Goal: Task Accomplishment & Management: Complete application form

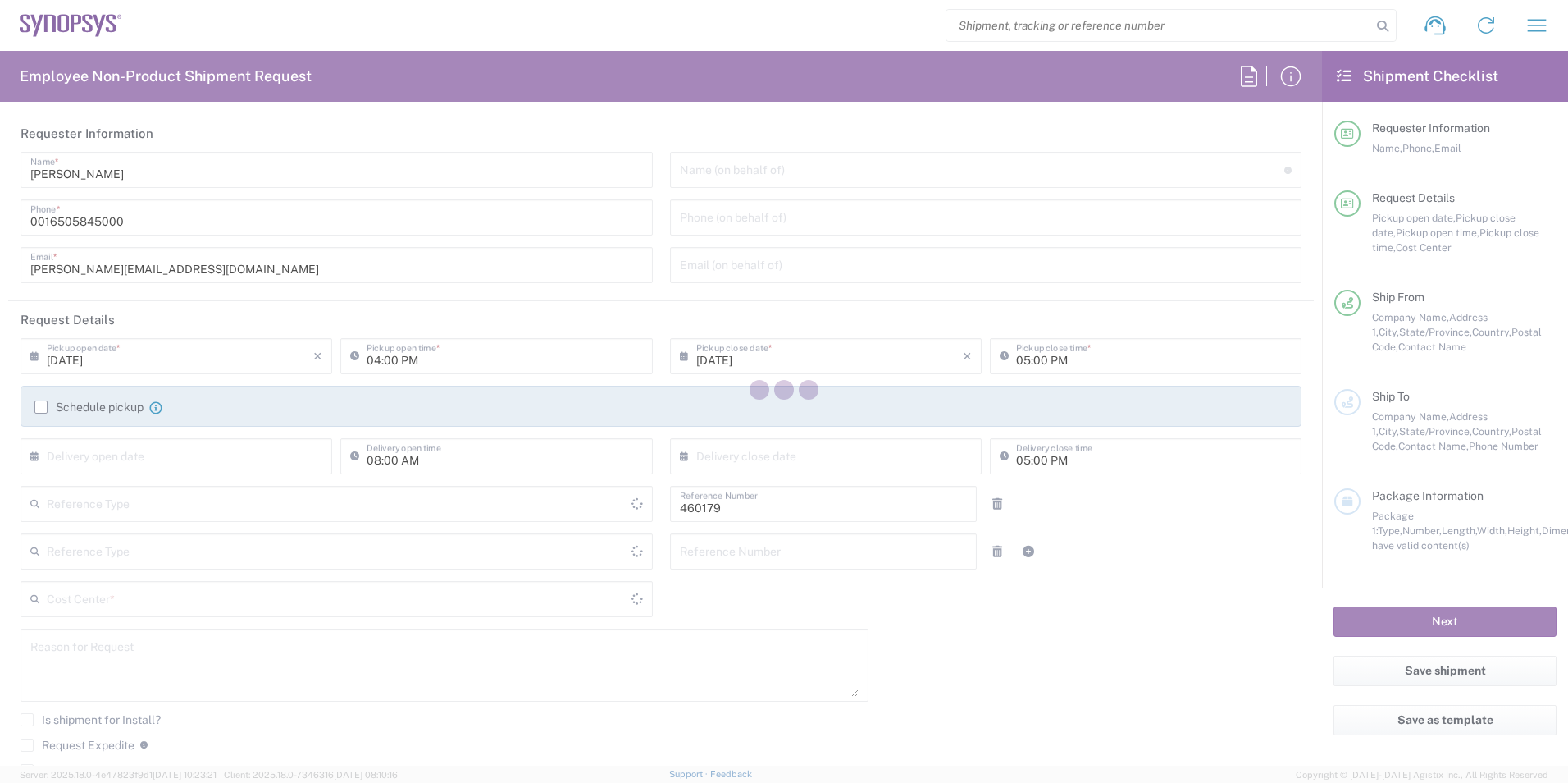
type input "Department"
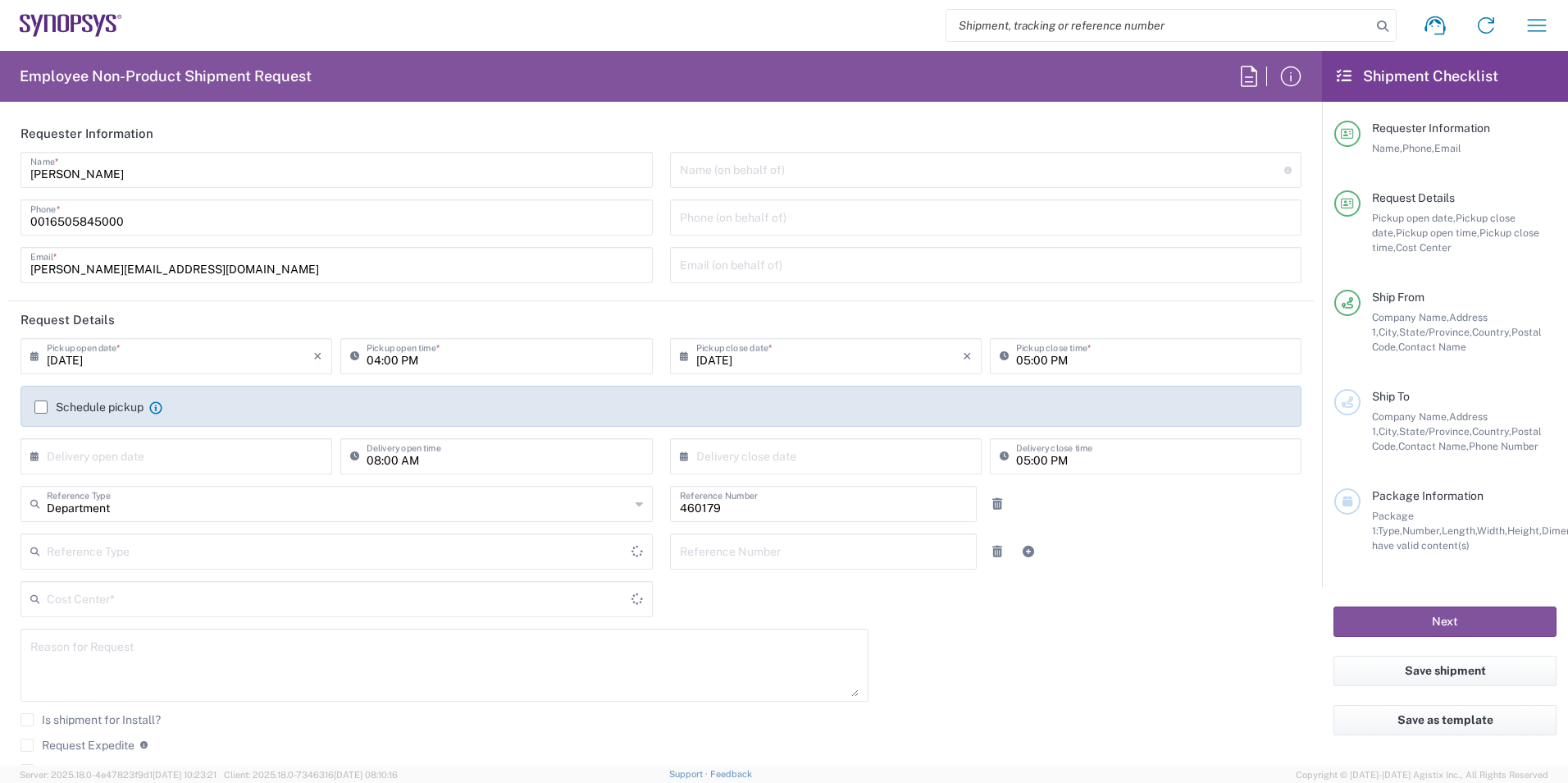
type input "Delivered at Place"
type input "US01, SG, MSIP1, AE 460179"
type input "[GEOGRAPHIC_DATA]"
type input "[US_STATE]"
type input "[GEOGRAPHIC_DATA]"
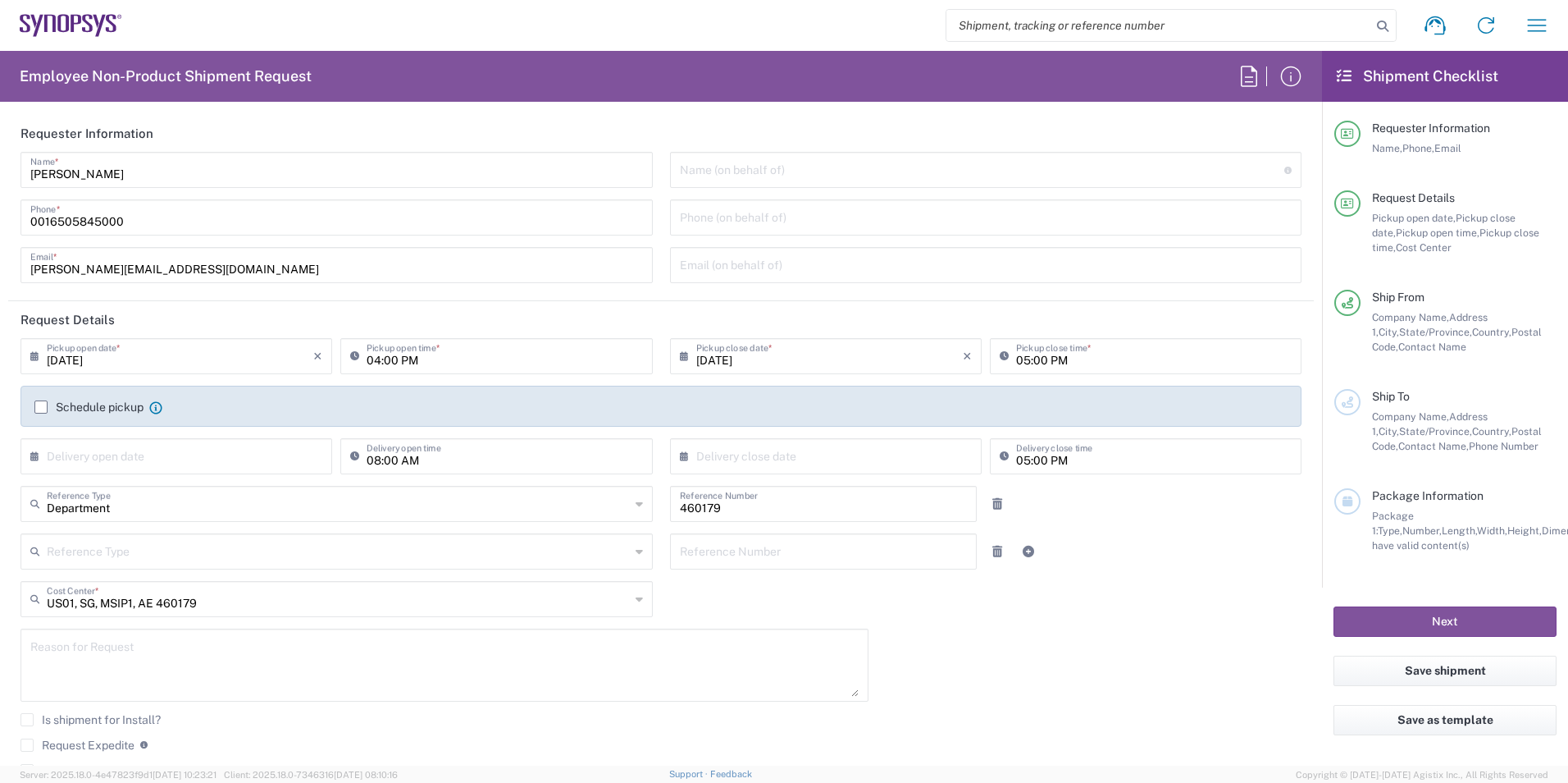
type input "Headquarters USSV"
click at [680, 461] on icon at bounding box center [688, 456] width 16 height 26
click at [186, 465] on input "text" at bounding box center [179, 455] width 266 height 29
click at [174, 535] on span "3" at bounding box center [179, 535] width 25 height 23
type input "[DATE]"
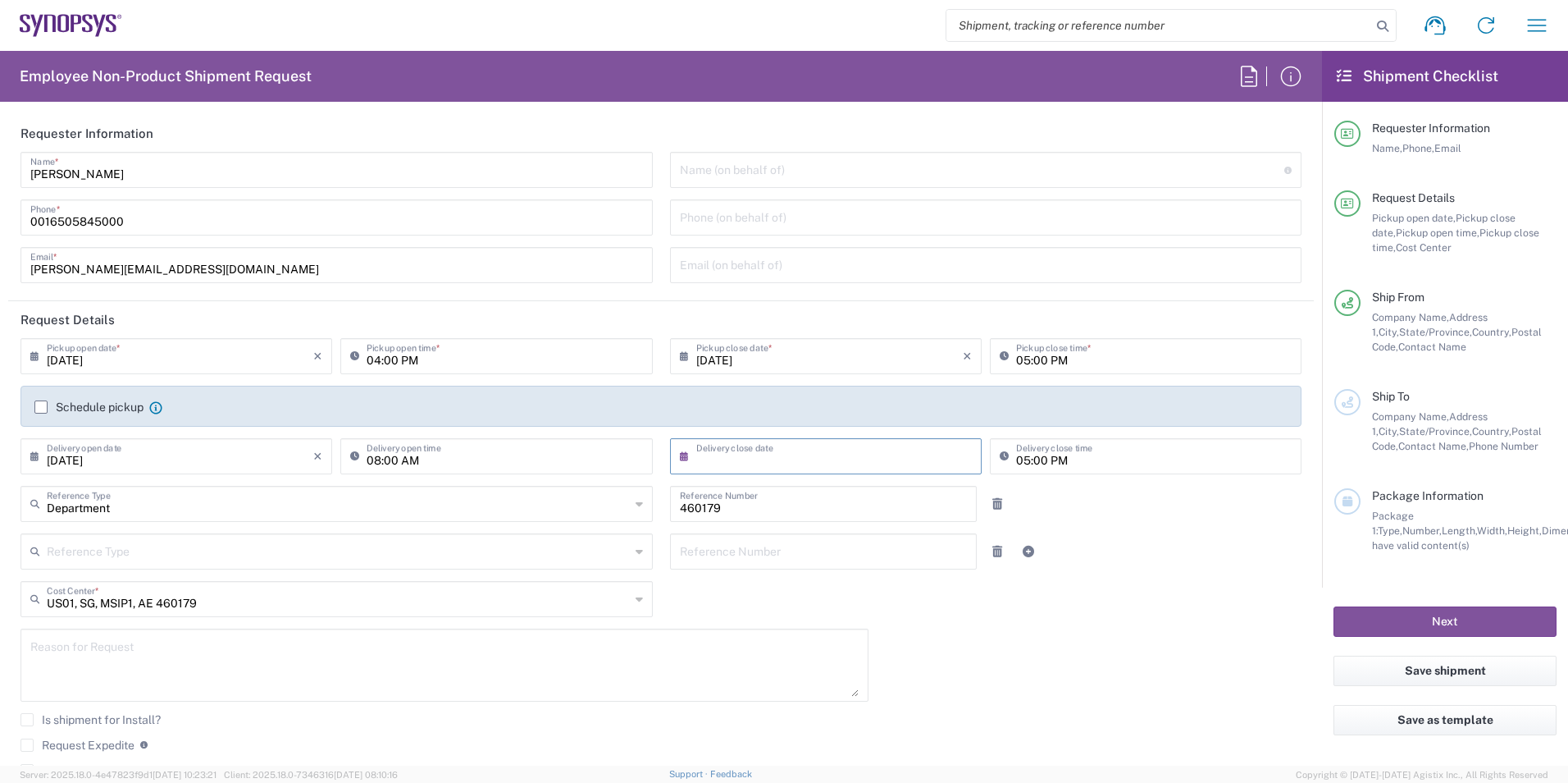
click at [713, 451] on input "text" at bounding box center [828, 455] width 266 height 29
click at [844, 536] on span "4" at bounding box center [846, 535] width 25 height 23
type input "[DATE]"
click at [700, 360] on input "[DATE]" at bounding box center [828, 354] width 266 height 29
click at [813, 430] on span "3" at bounding box center [822, 434] width 25 height 23
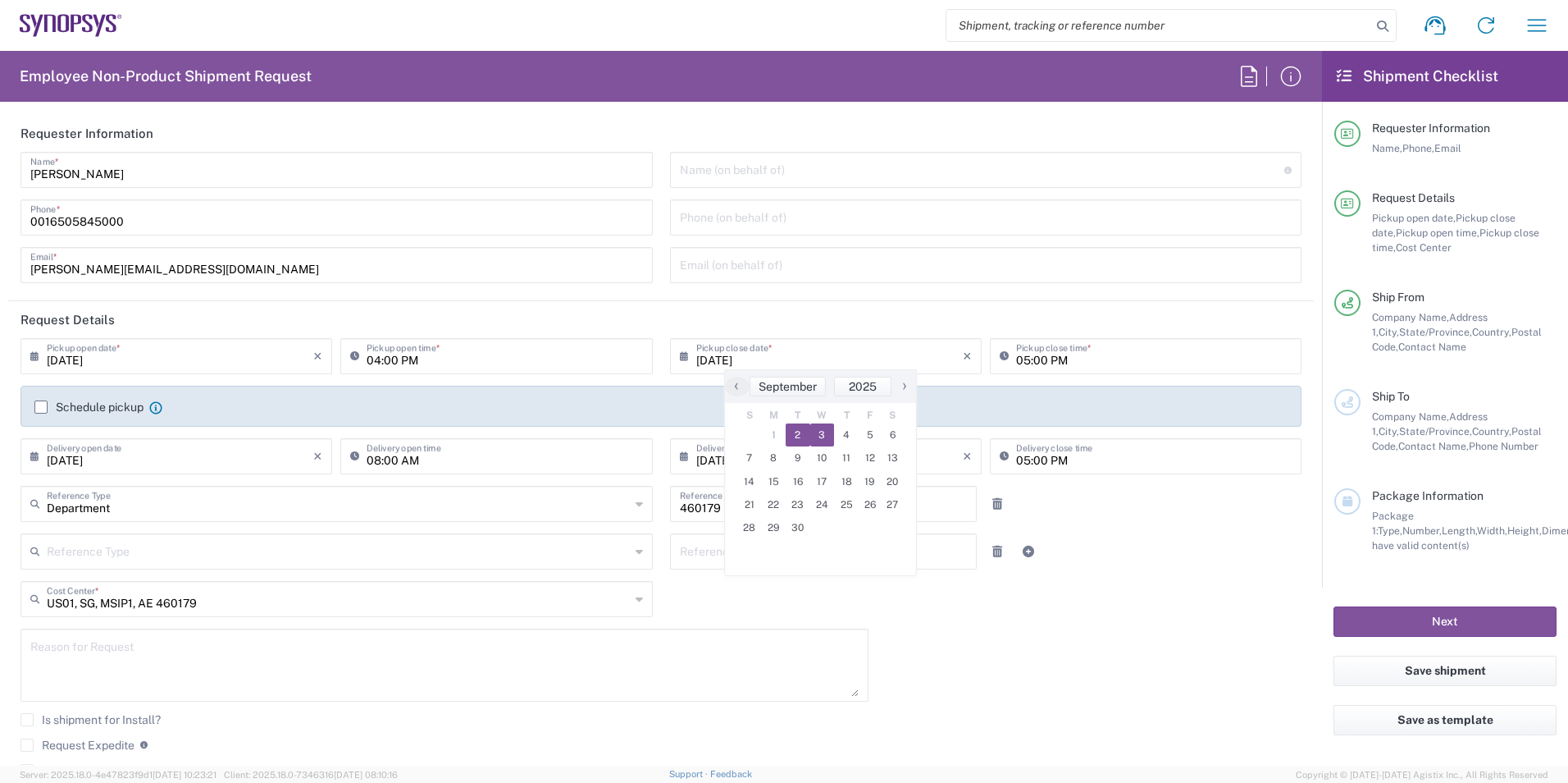
type input "[DATE]"
click at [973, 668] on div "[DATE] × Pickup open date * Cancel Apply 04:00 PM Pickup open time * [DATE] × P…" at bounding box center [661, 588] width 1298 height 501
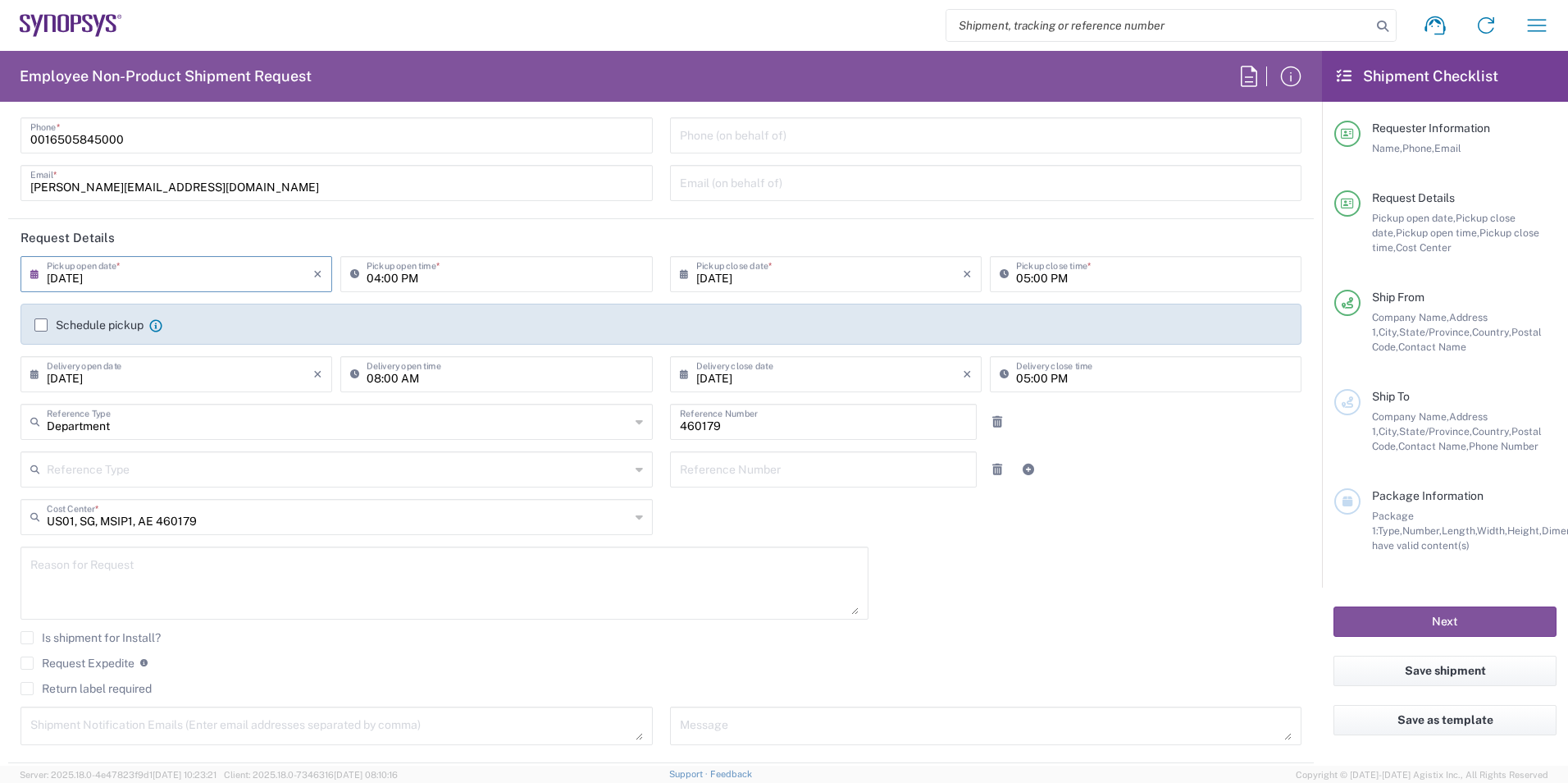
scroll to position [165, 0]
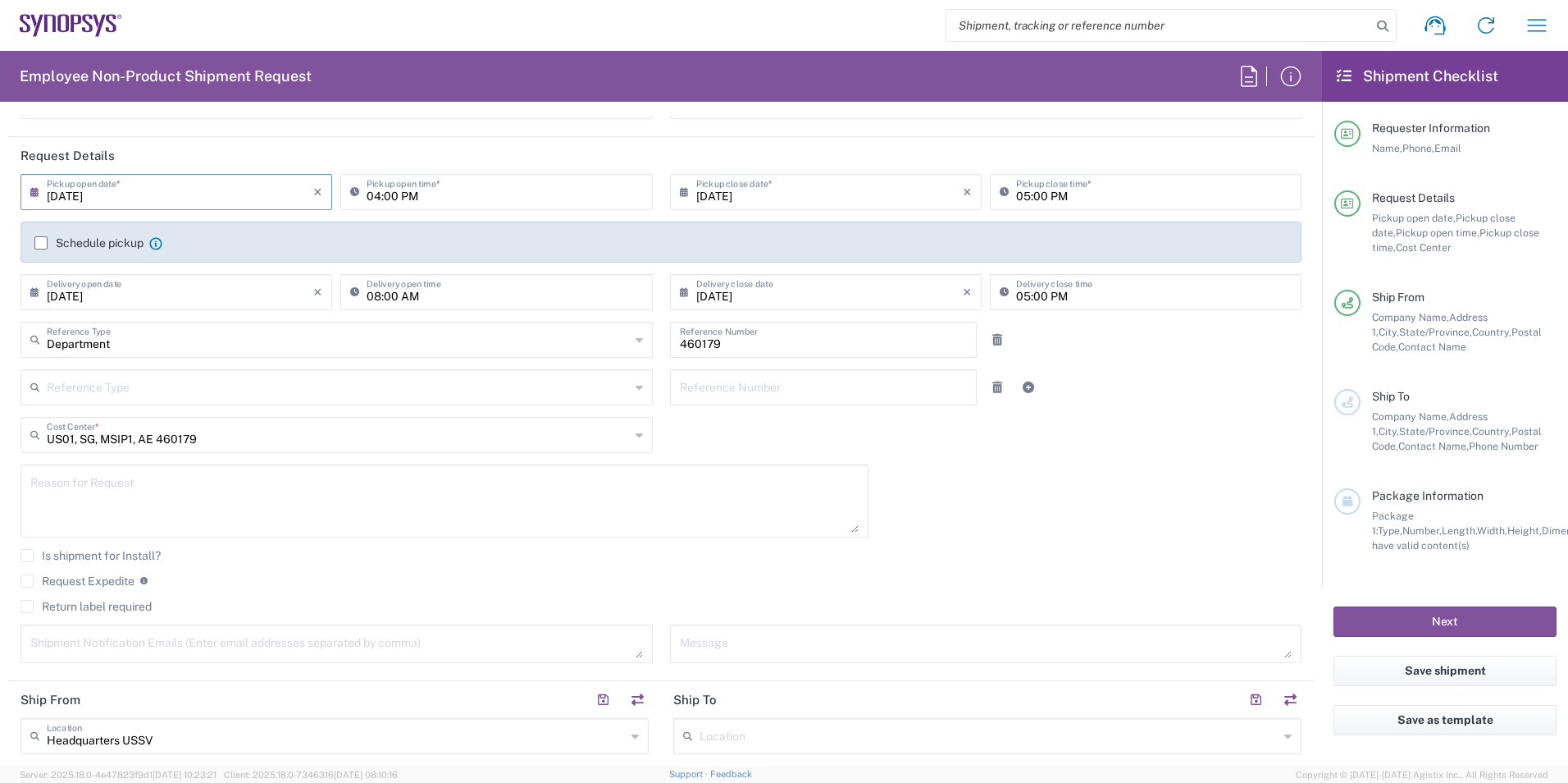
click at [95, 583] on label "Request Expedite" at bounding box center [78, 581] width 114 height 13
click at [27, 581] on input "Request Expedite" at bounding box center [27, 581] width 0 height 0
click at [354, 482] on textarea at bounding box center [444, 500] width 828 height 63
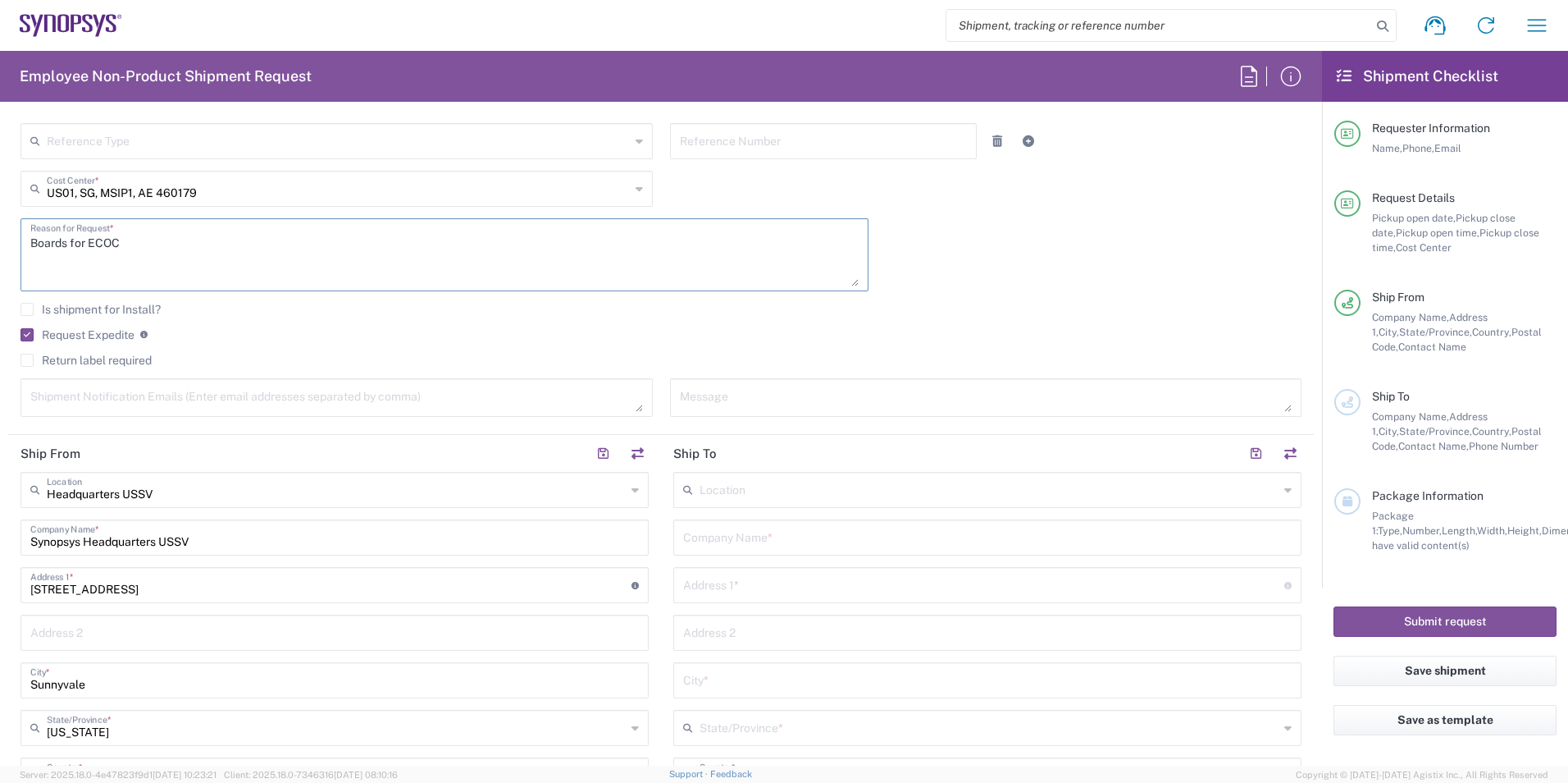
scroll to position [493, 0]
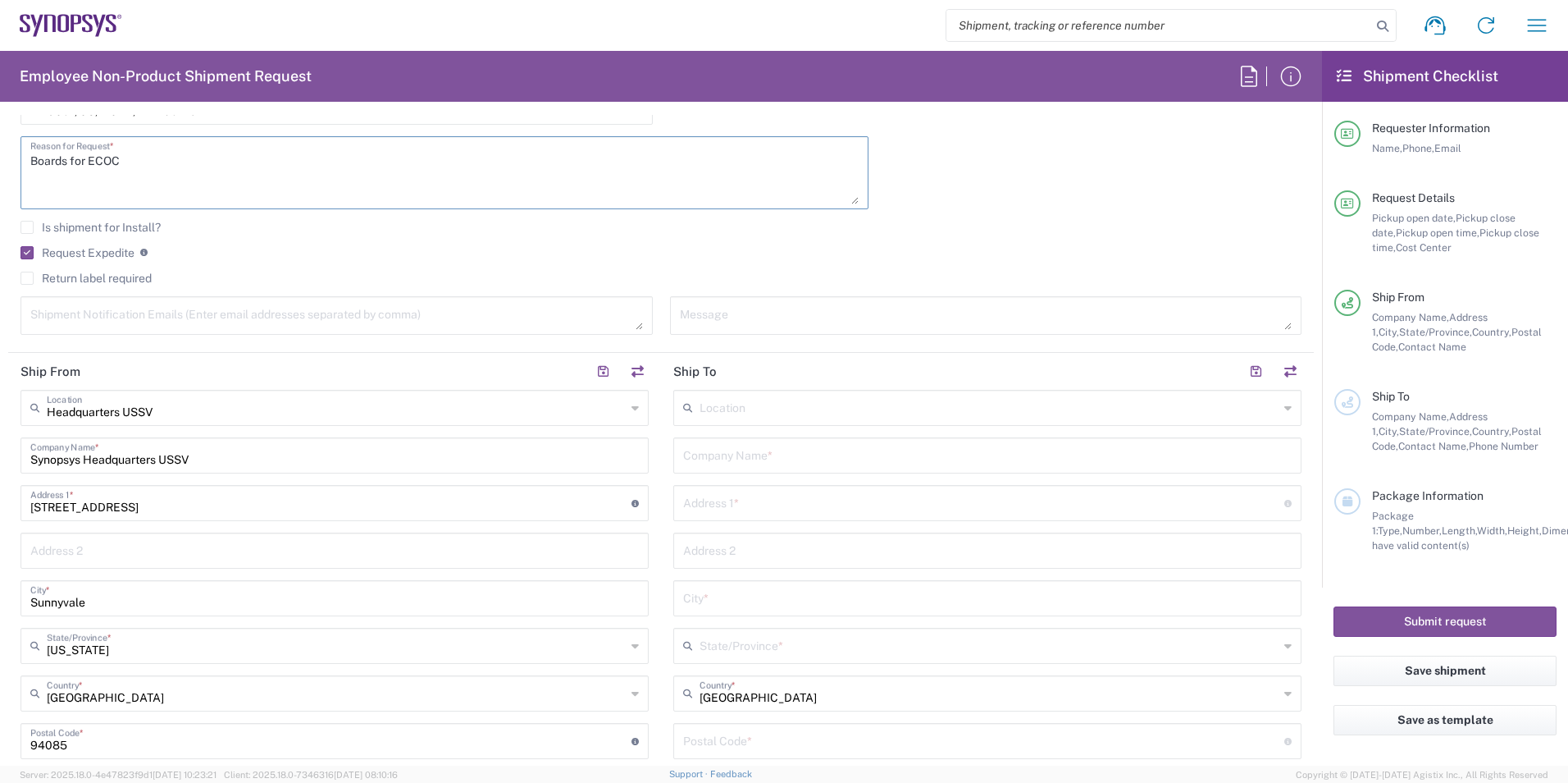
type textarea "Boards for ECOC"
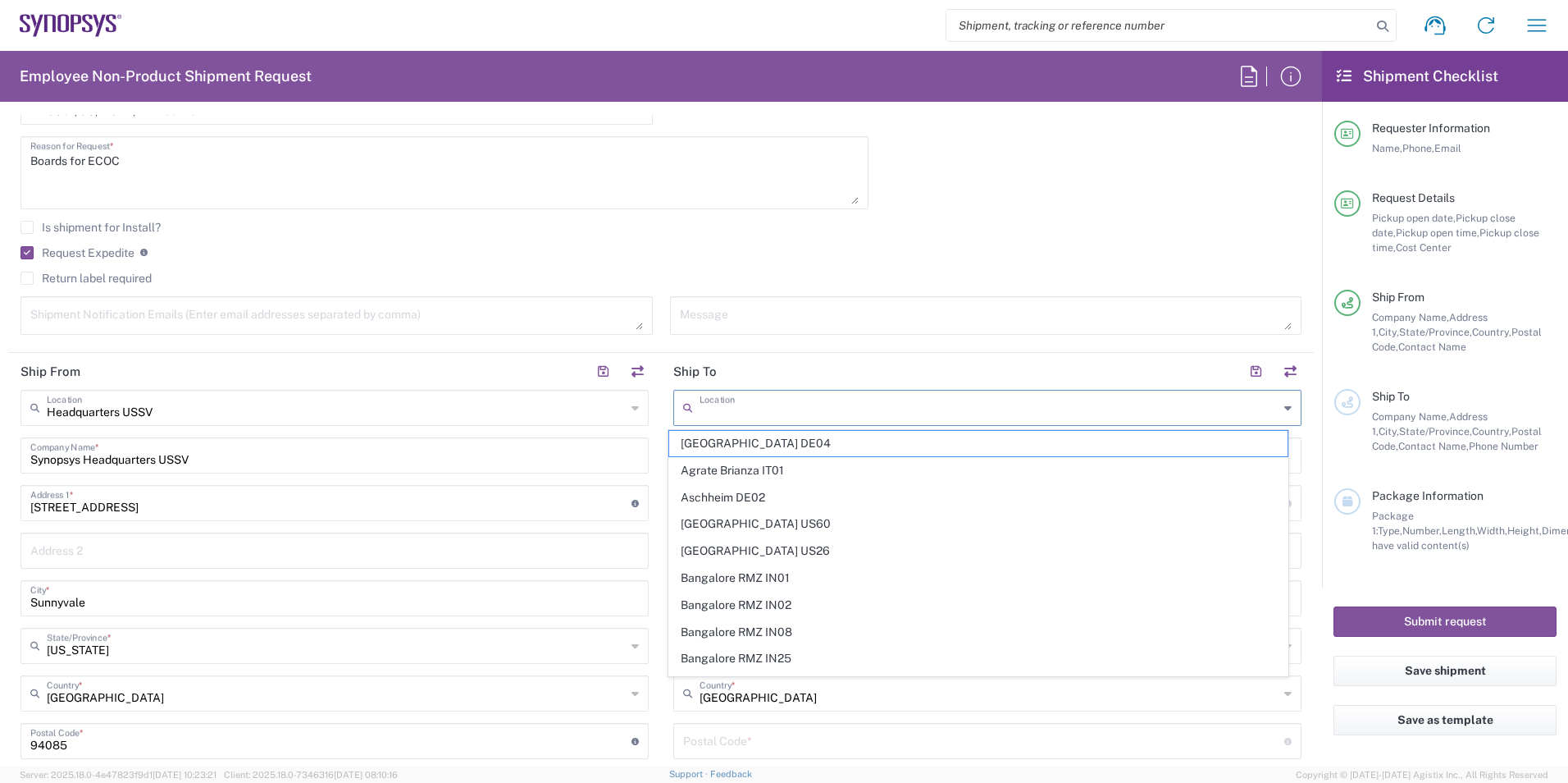
click at [871, 397] on input "text" at bounding box center [989, 406] width 579 height 29
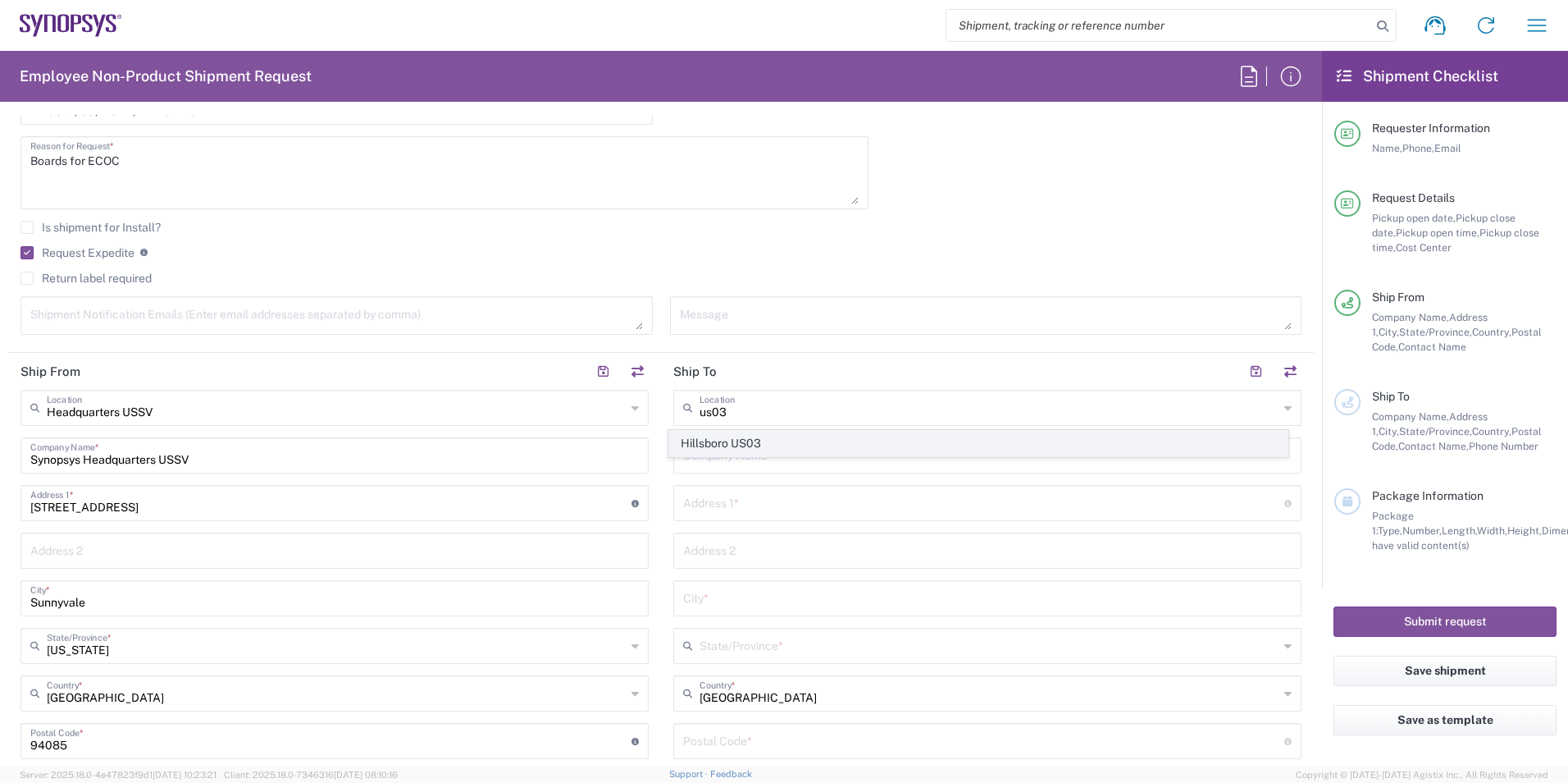
click at [808, 444] on span "Hillsboro US03" at bounding box center [978, 443] width 619 height 25
type input "Hillsboro US03"
type input "Synopsys Inc"
type input "[STREET_ADDRESS][PERSON_NAME]"
type input "Suite 400"
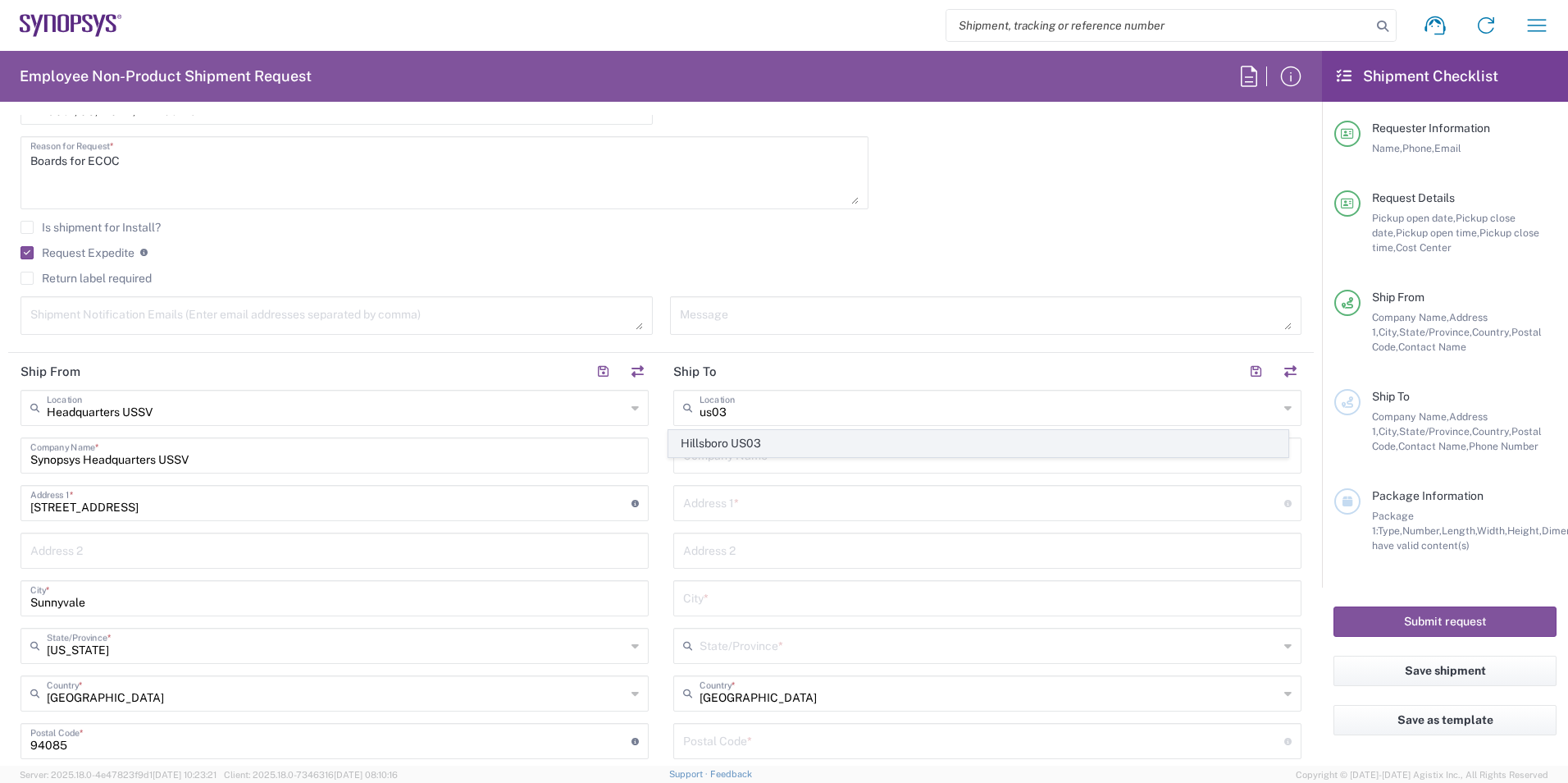
type input "Hillsboro"
type input "[US_STATE]"
type input "97124"
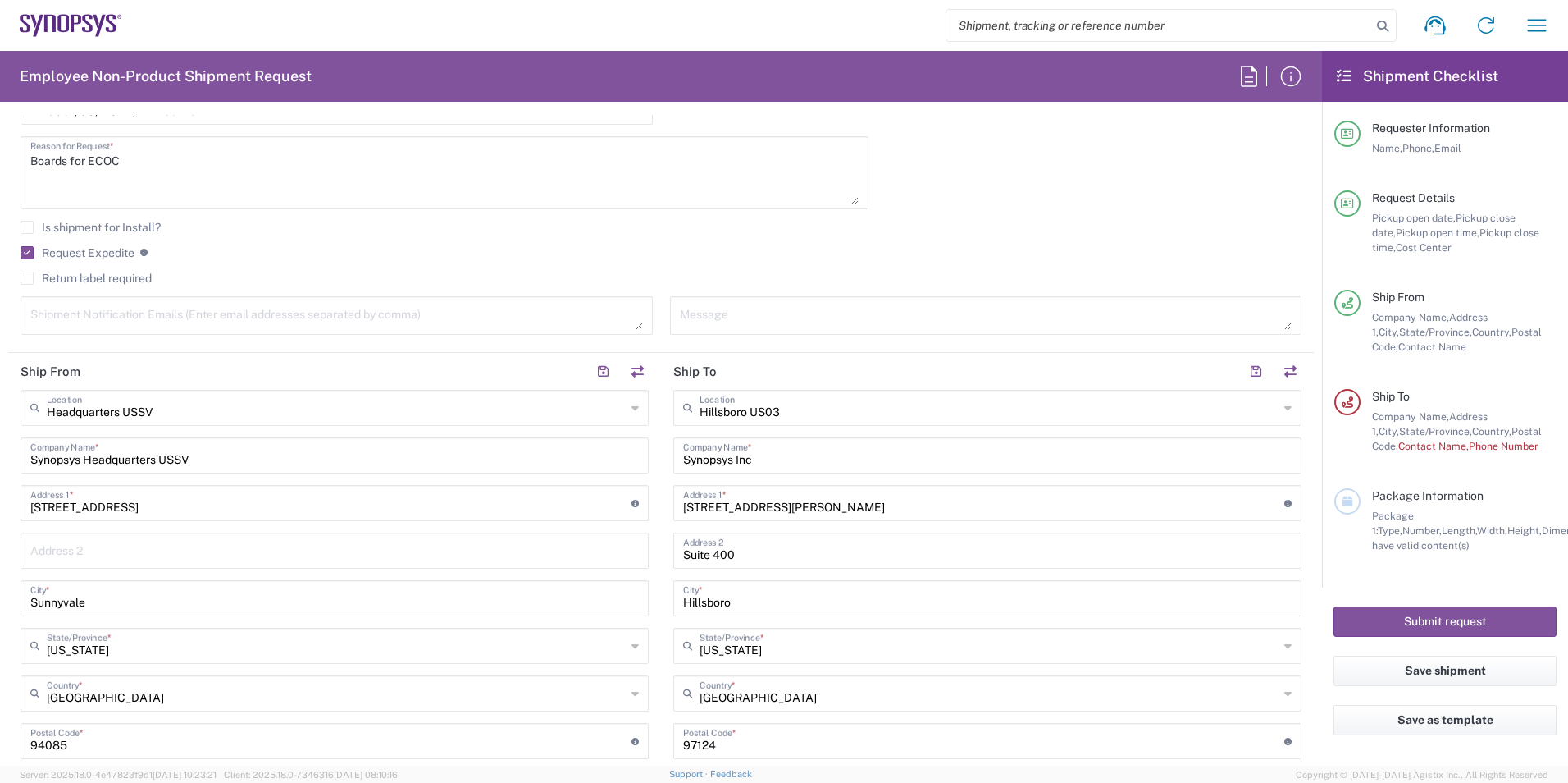
scroll to position [575, 0]
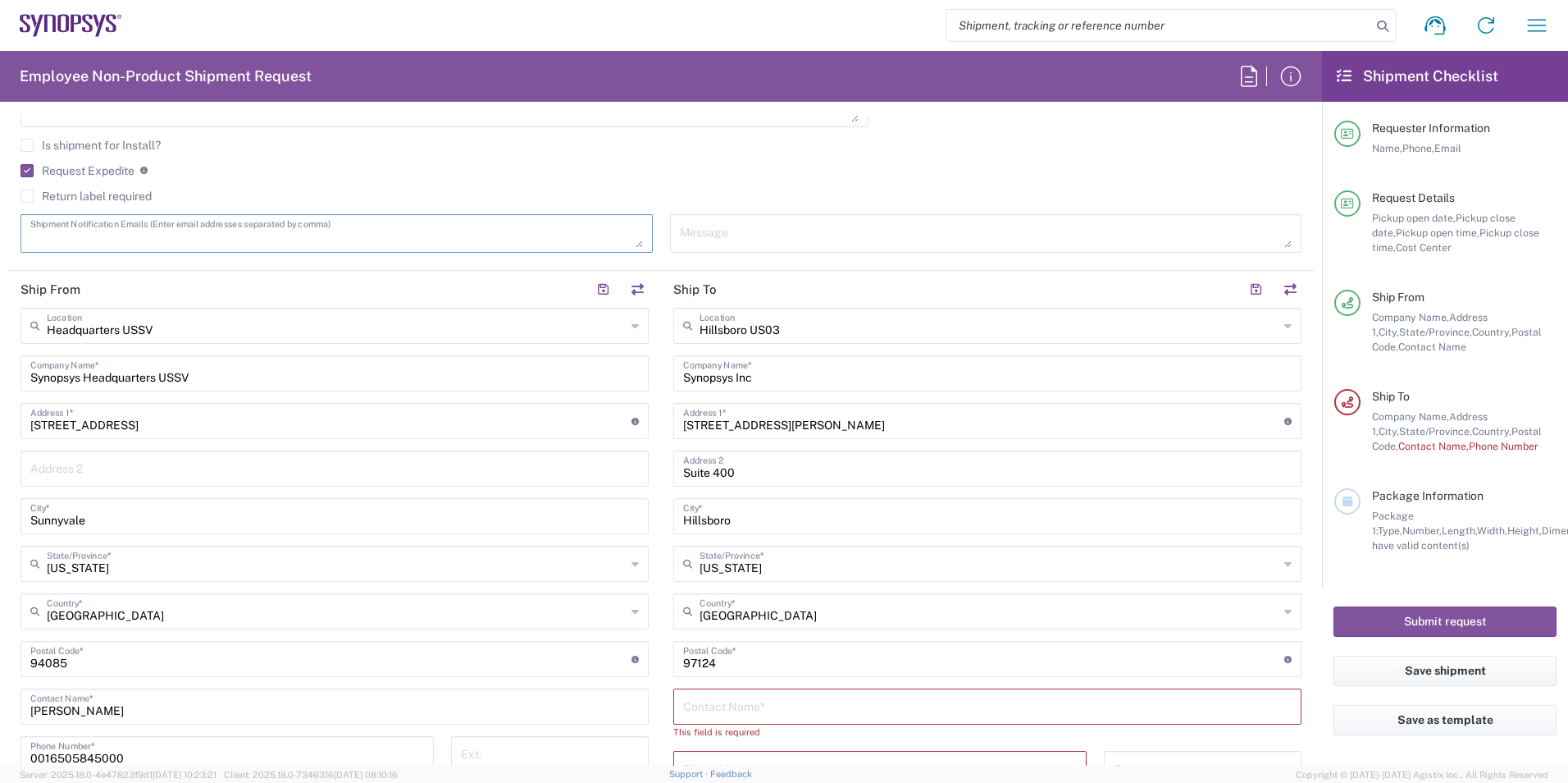
click at [434, 223] on textarea at bounding box center [336, 233] width 612 height 29
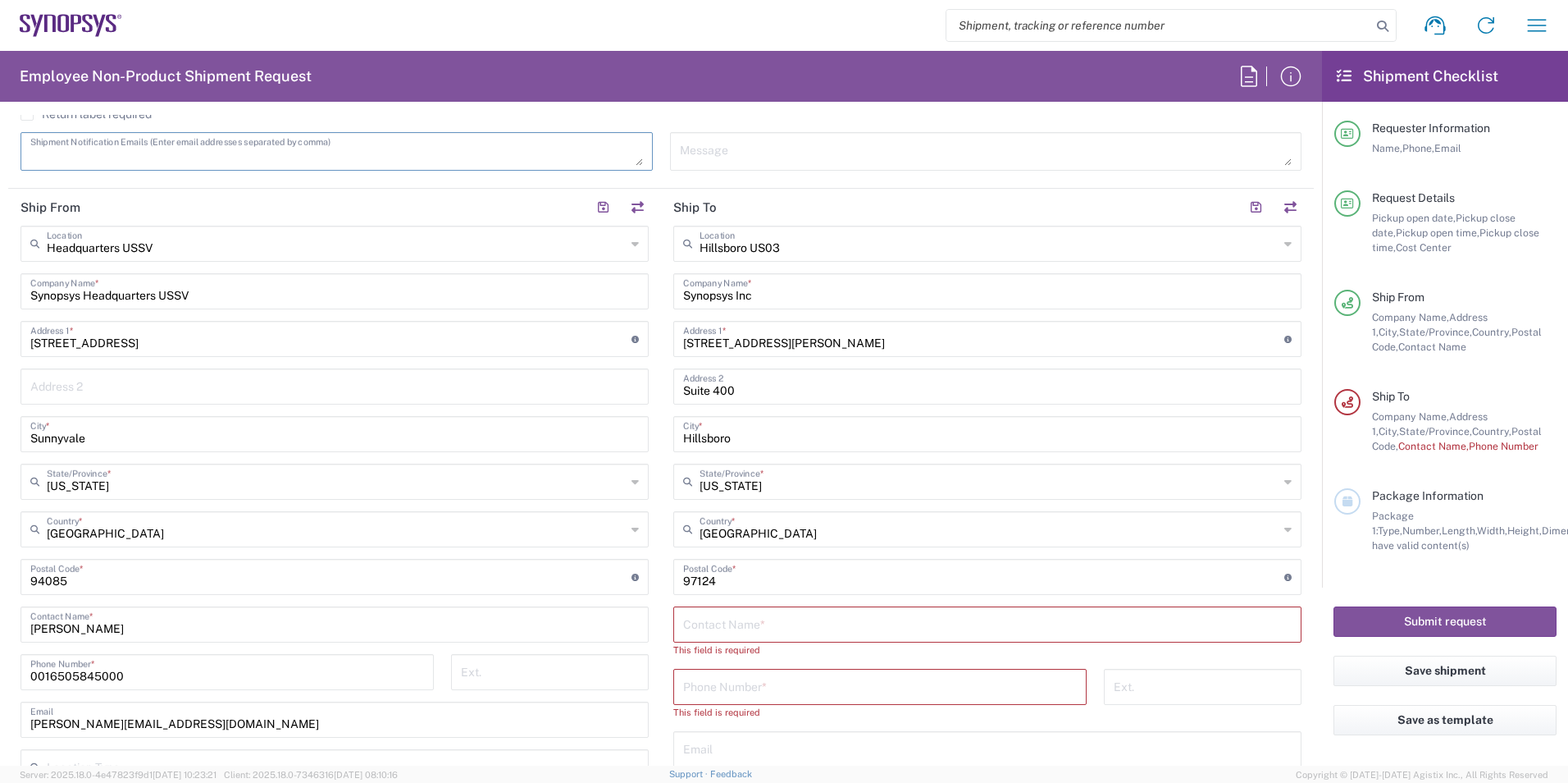
scroll to position [821, 0]
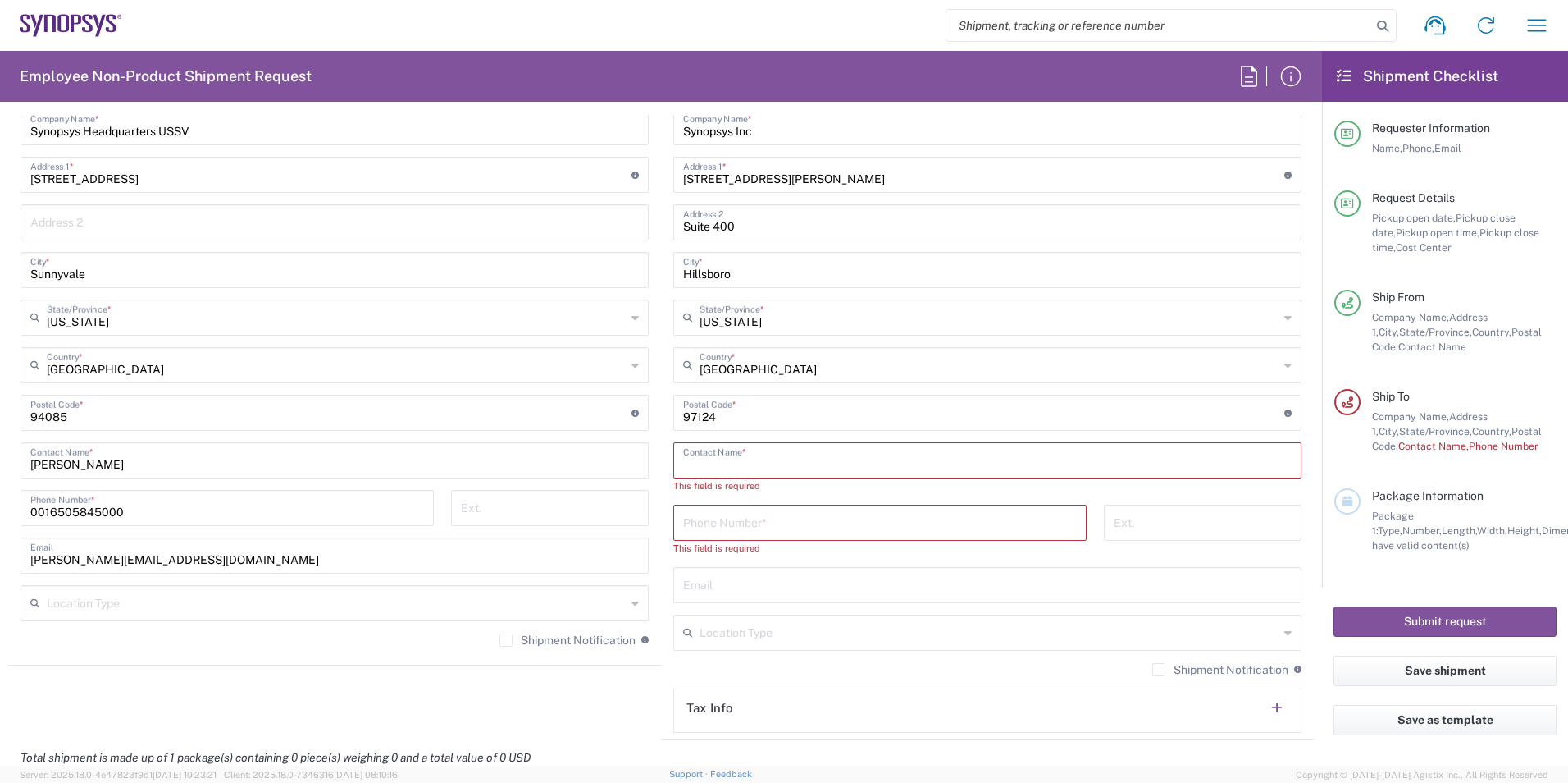
click at [726, 447] on input "text" at bounding box center [987, 459] width 608 height 29
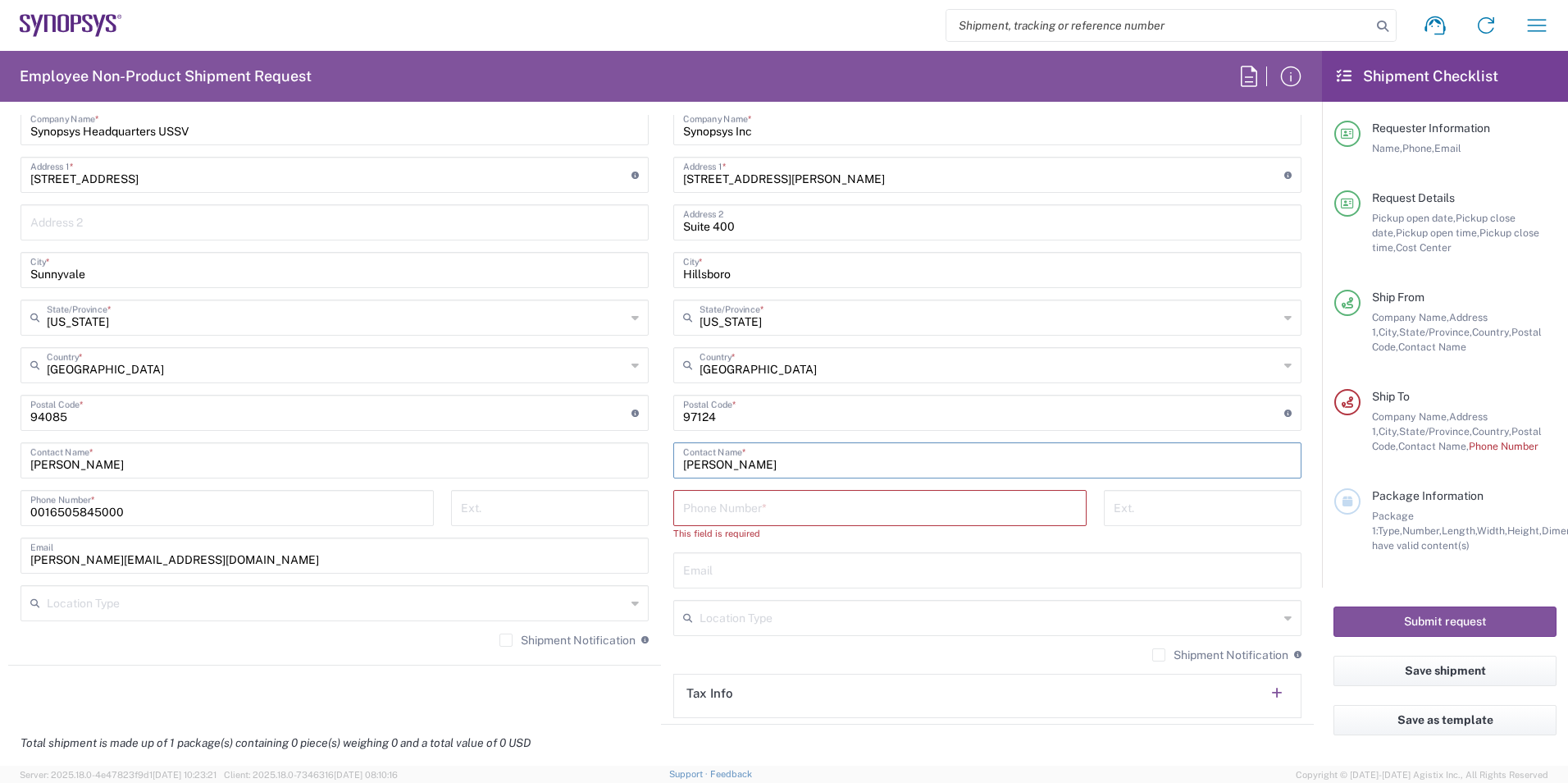
click at [734, 463] on input "[PERSON_NAME]" at bounding box center [987, 459] width 608 height 29
paste input "erwald"
type input "[PERSON_NAME]"
click at [773, 514] on input "tel" at bounding box center [879, 507] width 394 height 29
click at [797, 496] on input "tel" at bounding box center [879, 507] width 394 height 29
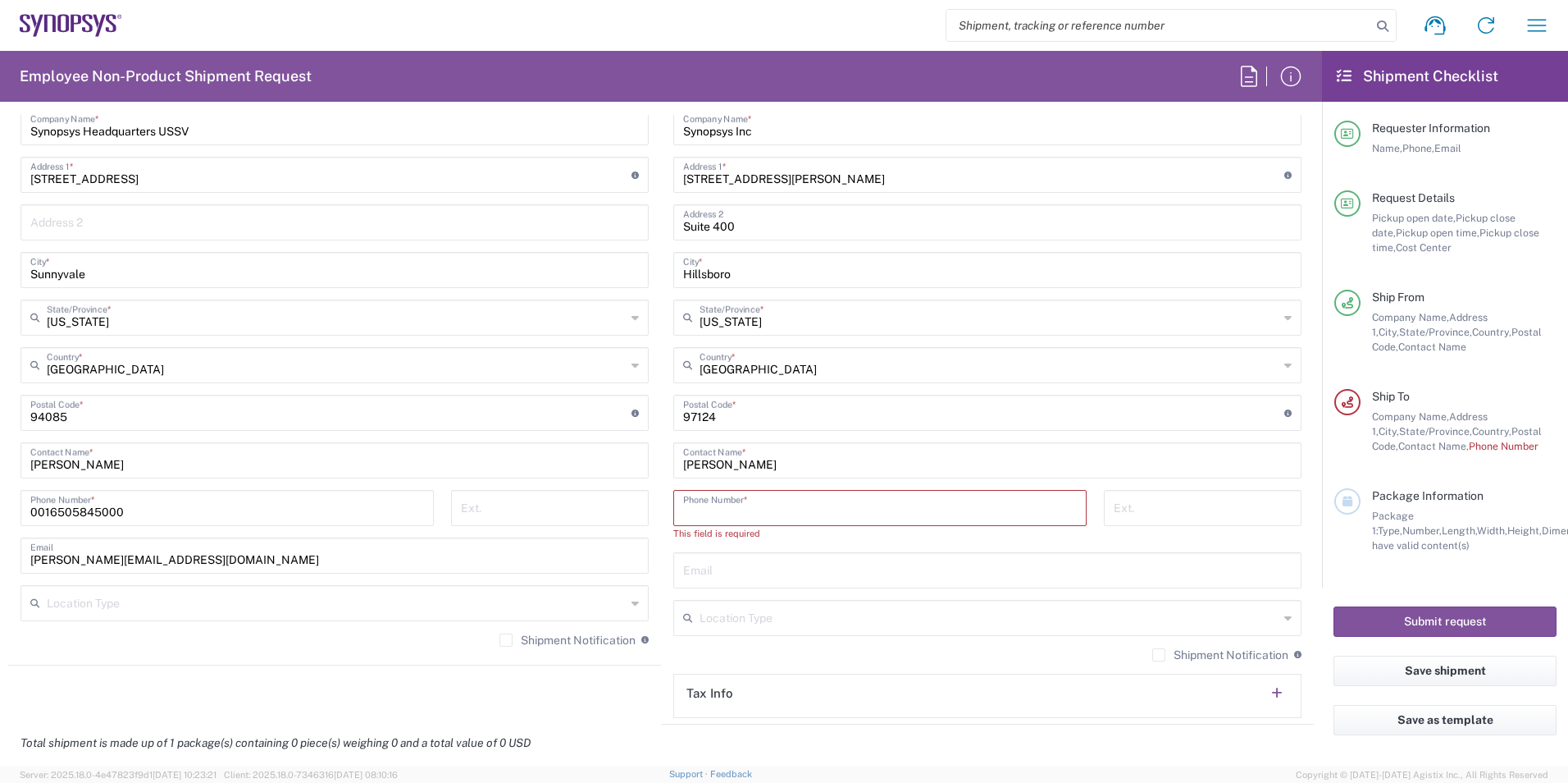
paste input "[PHONE_NUMBER]"
click at [692, 508] on input "[PHONE_NUMBER]" at bounding box center [879, 507] width 394 height 29
type input "+"
drag, startPoint x: 815, startPoint y: 493, endPoint x: 814, endPoint y: 512, distance: 19.0
click at [815, 500] on input "tel" at bounding box center [879, 507] width 394 height 29
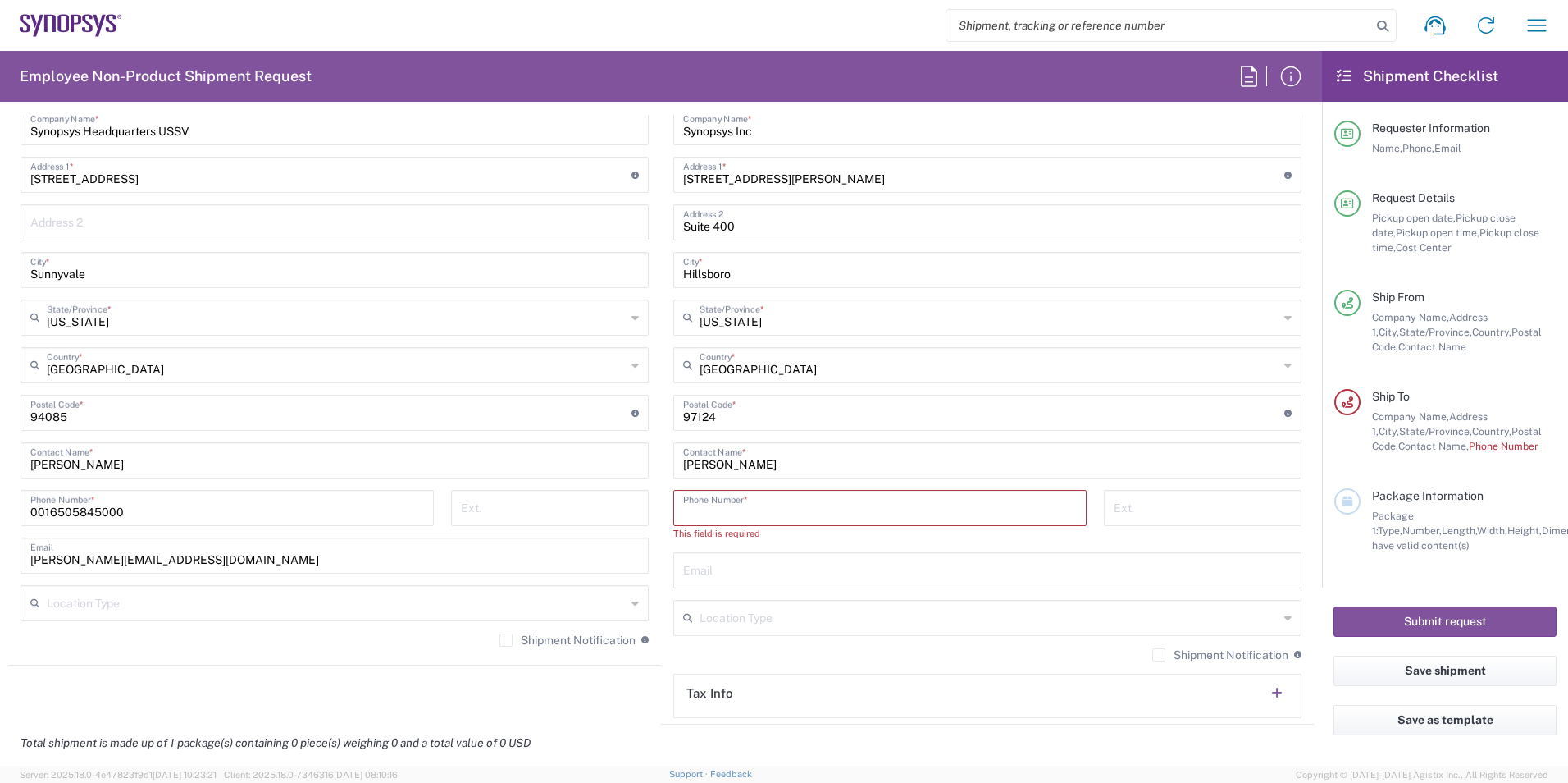
paste input "[PHONE_NUMBER]"
click at [743, 512] on input "[PHONE_NUMBER]" at bounding box center [879, 507] width 394 height 29
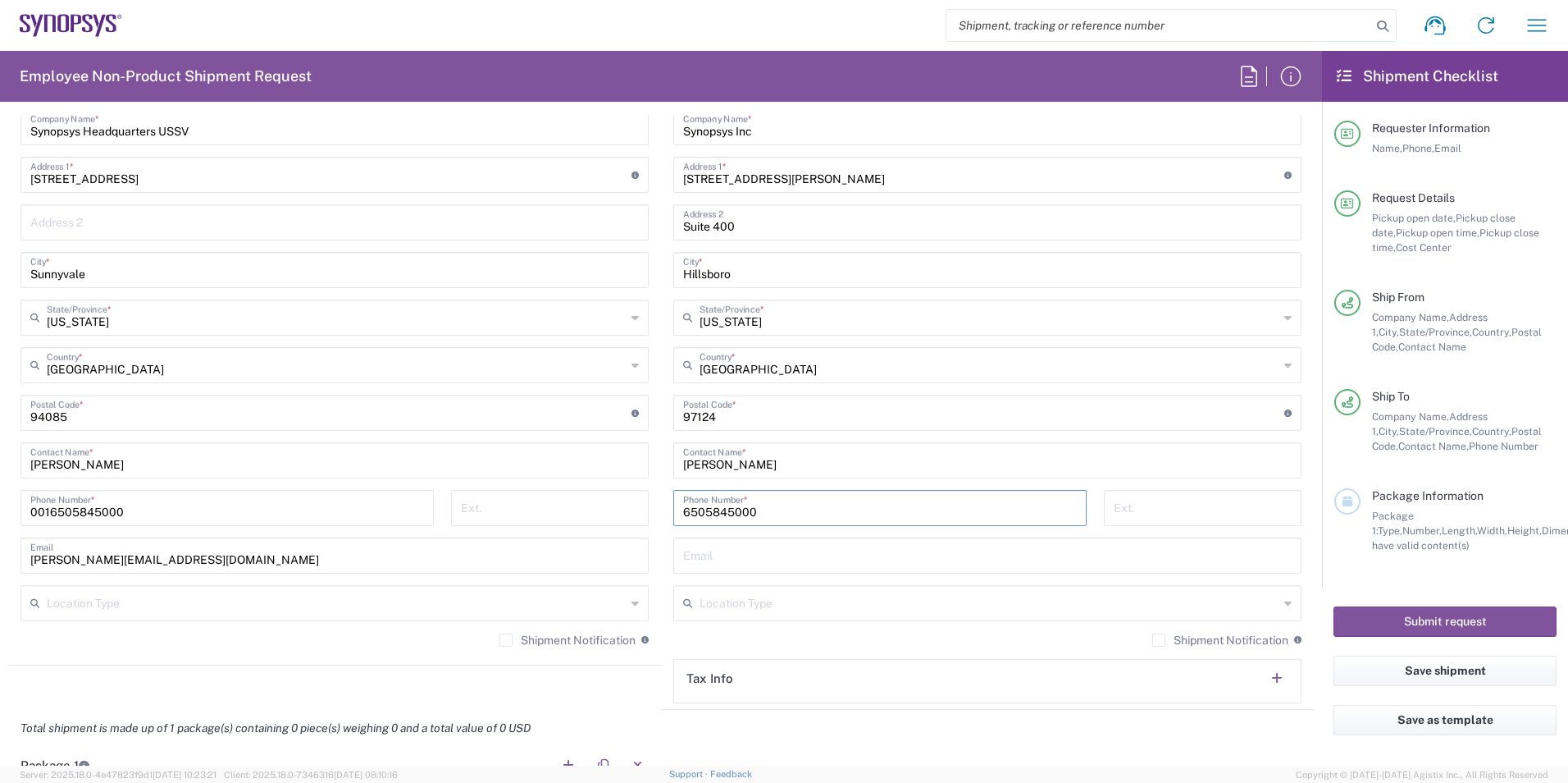
type input "6505845000"
click at [824, 565] on input "text" at bounding box center [987, 554] width 608 height 29
type input "[EMAIL_ADDRESS][DOMAIN_NAME]"
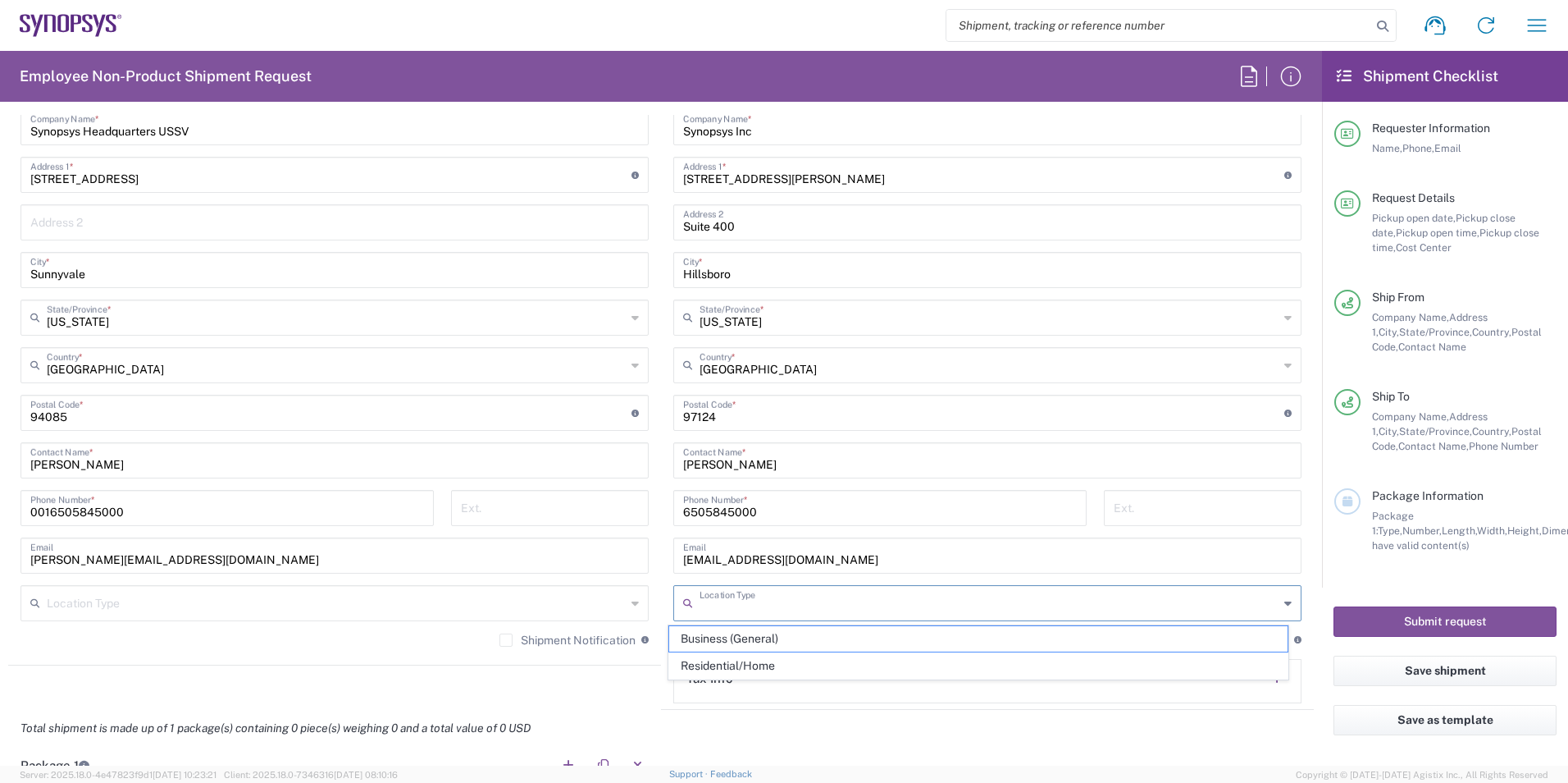
click at [811, 608] on input "text" at bounding box center [989, 601] width 579 height 29
click at [811, 637] on span "Business (General)" at bounding box center [978, 638] width 619 height 25
type input "Business (General)"
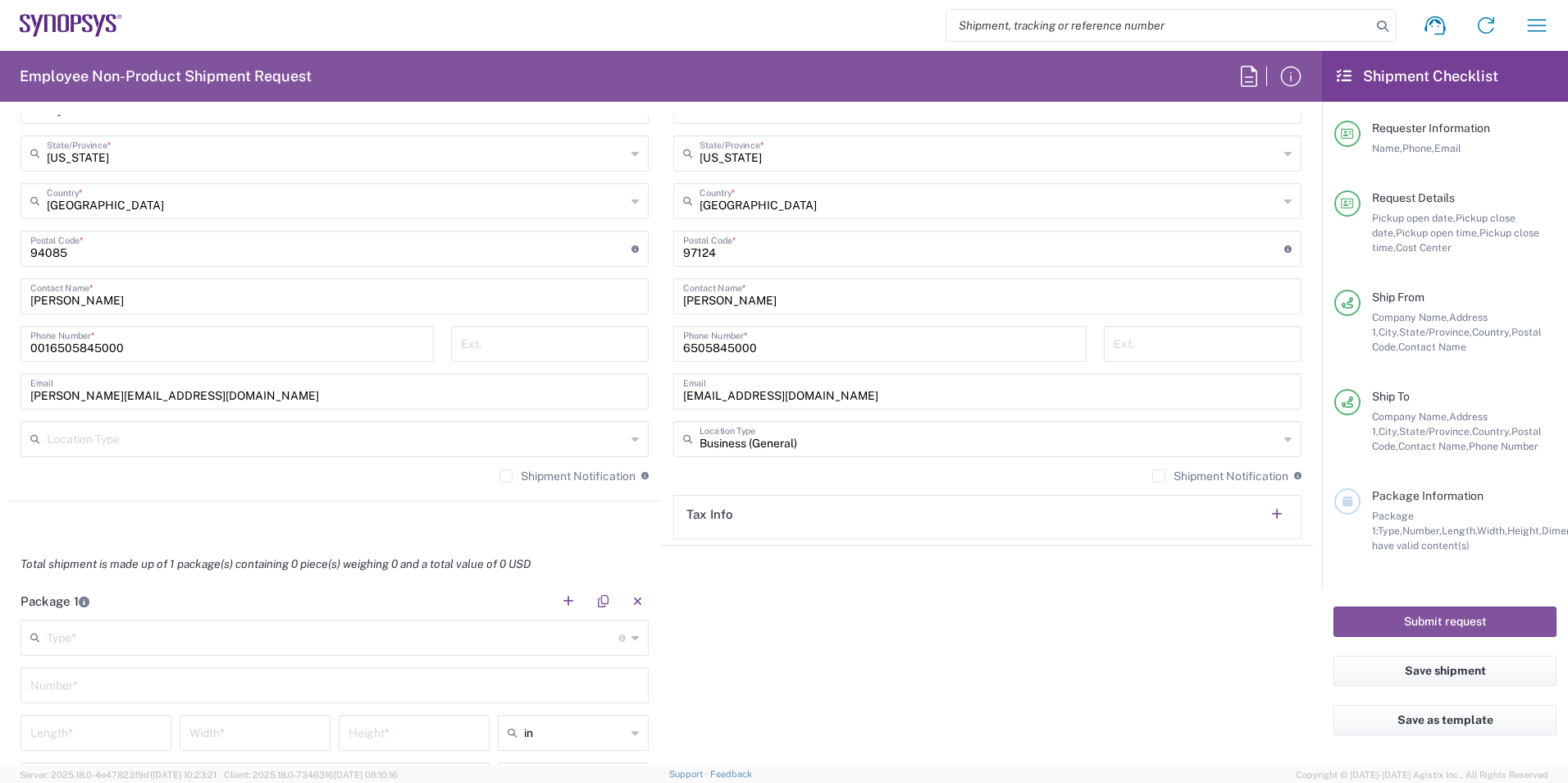
scroll to position [1066, 0]
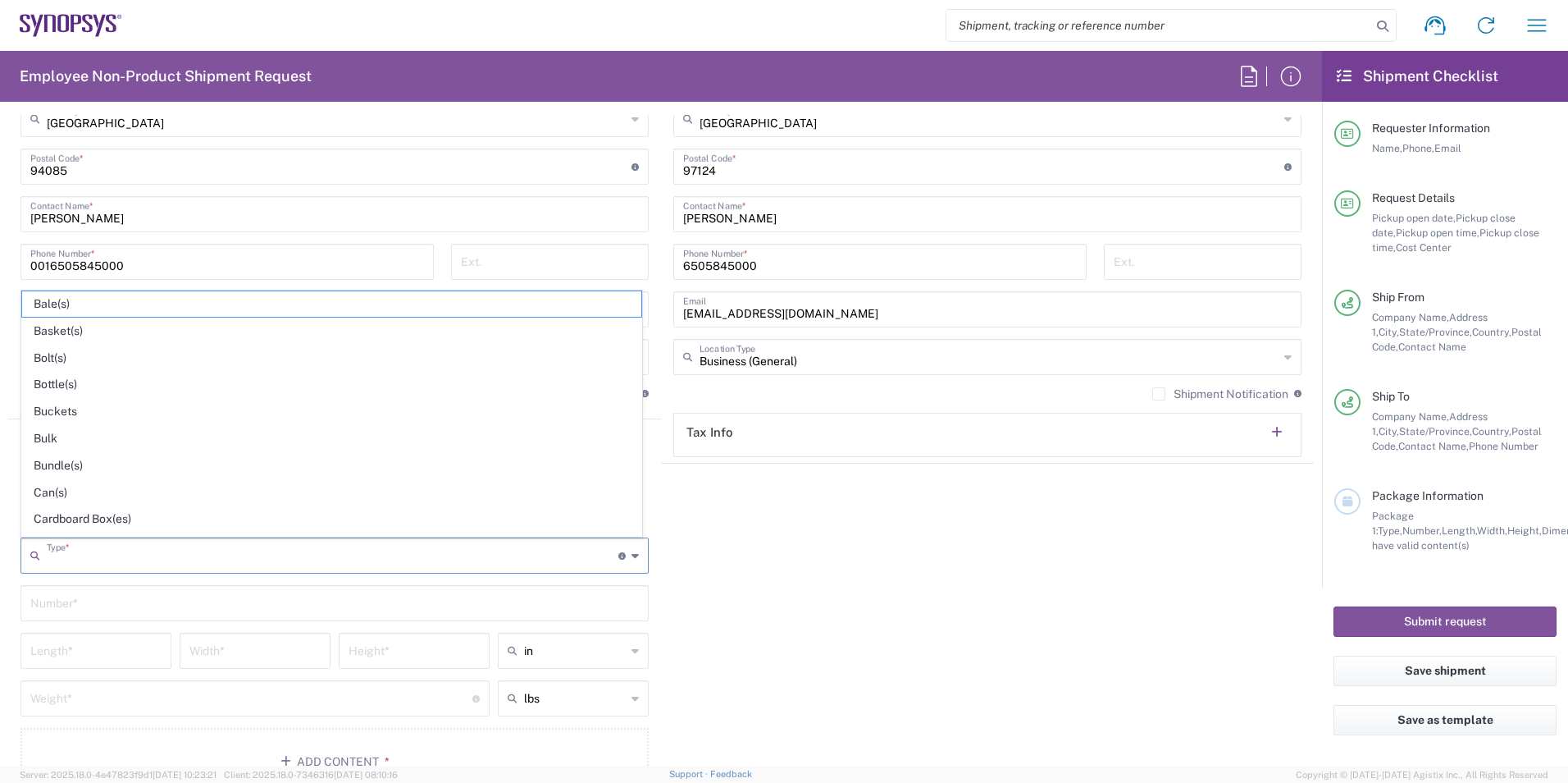
click at [321, 559] on input "text" at bounding box center [332, 554] width 571 height 29
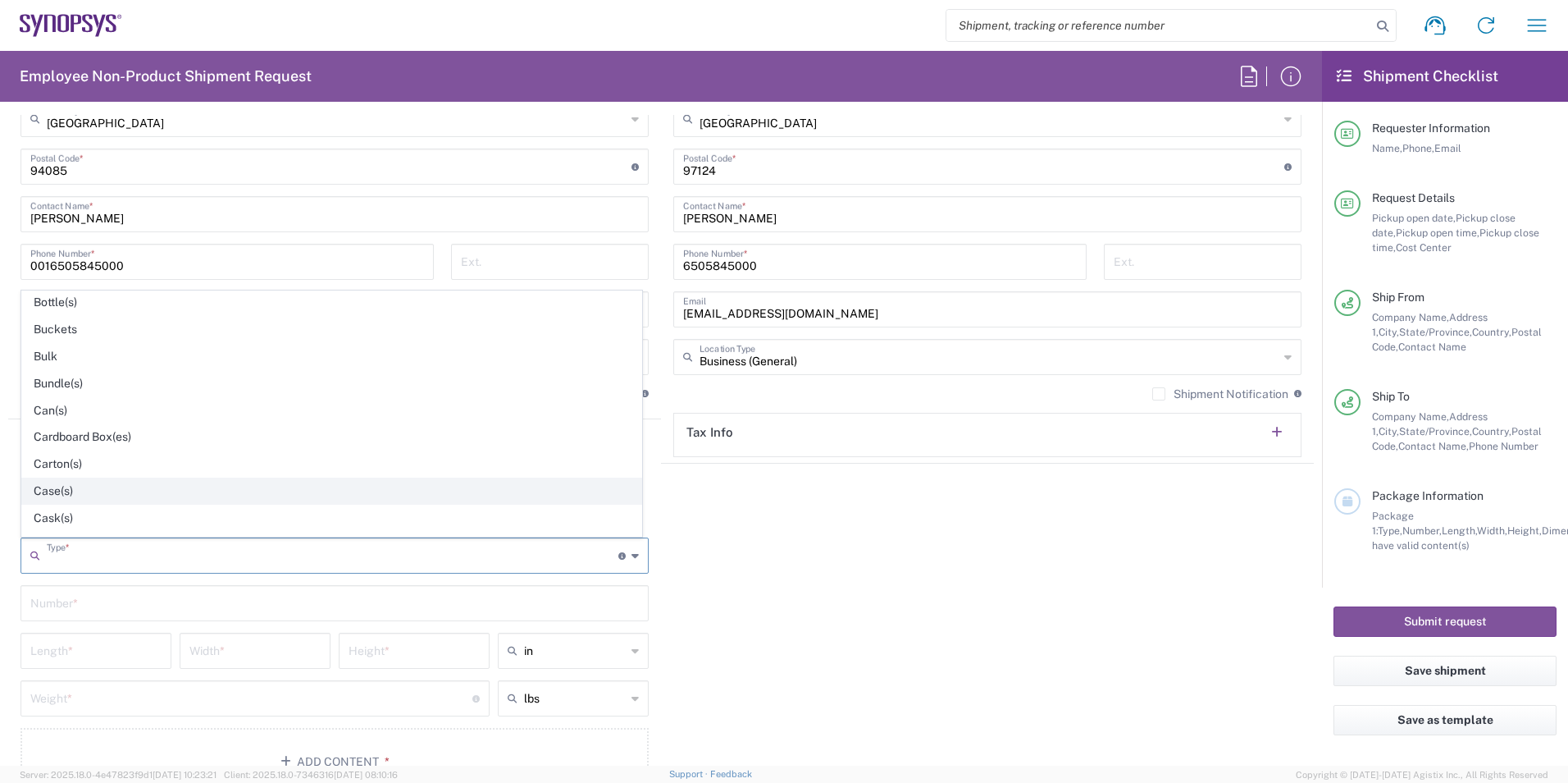
click at [289, 501] on span "Case(s)" at bounding box center [331, 491] width 619 height 25
type input "Case(s)"
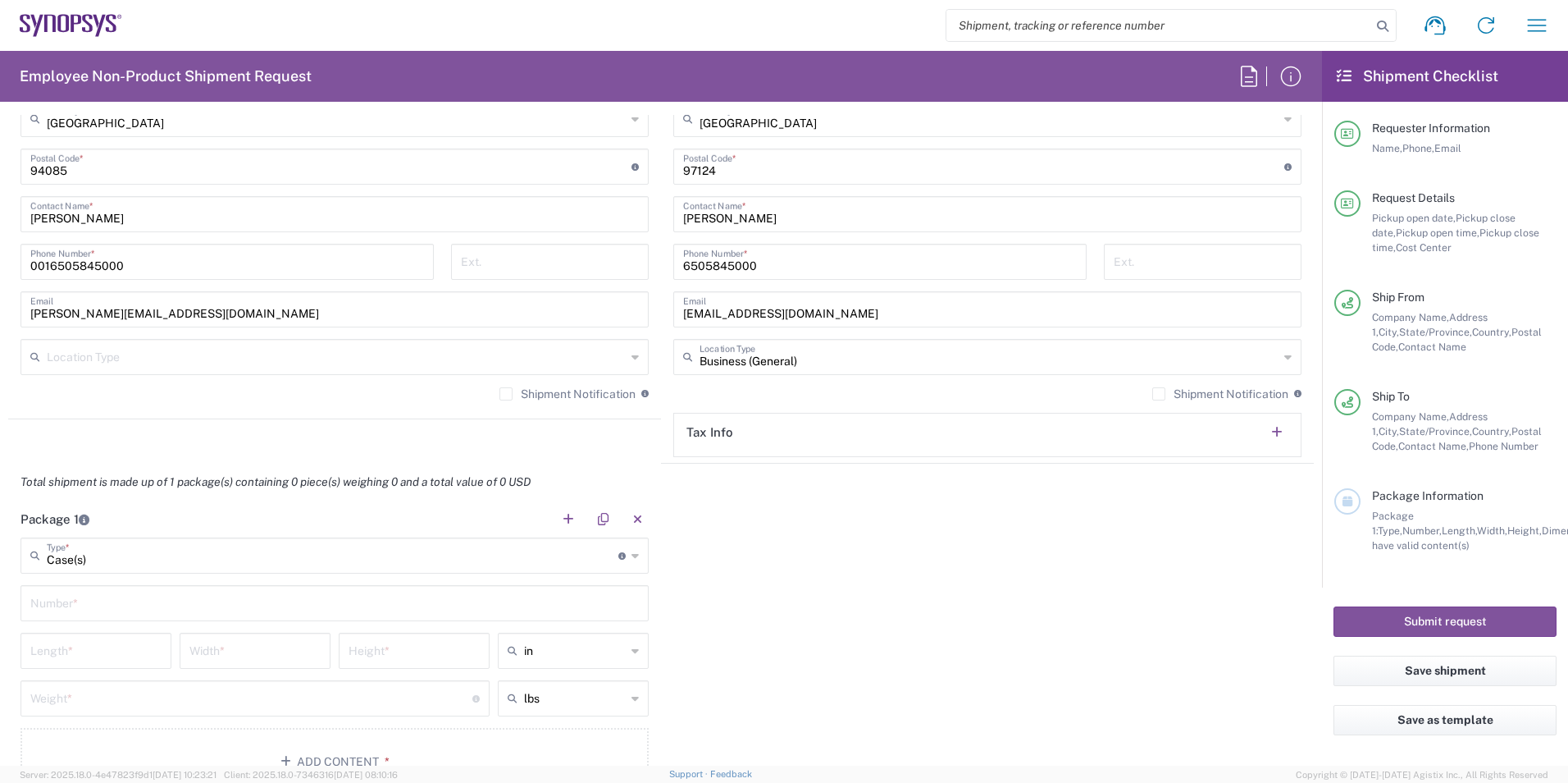
click at [242, 609] on input "text" at bounding box center [334, 601] width 608 height 29
type input "3"
click at [936, 576] on div "Package 1 Case(s) Type * Material used to package goods Bale(s) Basket(s) Bolt(…" at bounding box center [660, 654] width 1305 height 307
click at [70, 651] on input "number" at bounding box center [96, 649] width 132 height 29
type input "0"
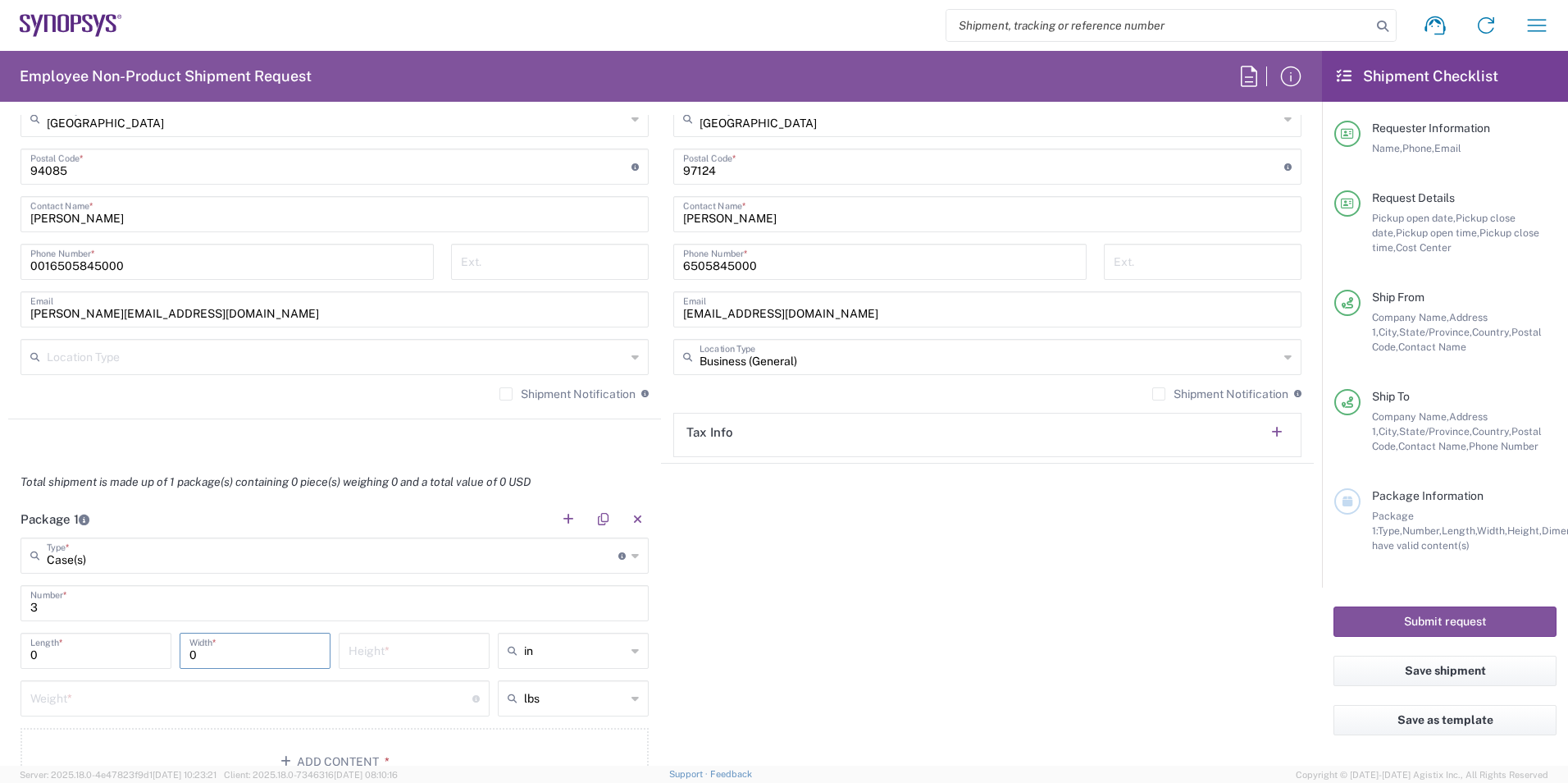
type input "0"
type input "in"
type input "0"
click at [1111, 611] on div "Package 1 Case(s) Type * Material used to package goods Bale(s) Basket(s) Bolt(…" at bounding box center [660, 654] width 1305 height 307
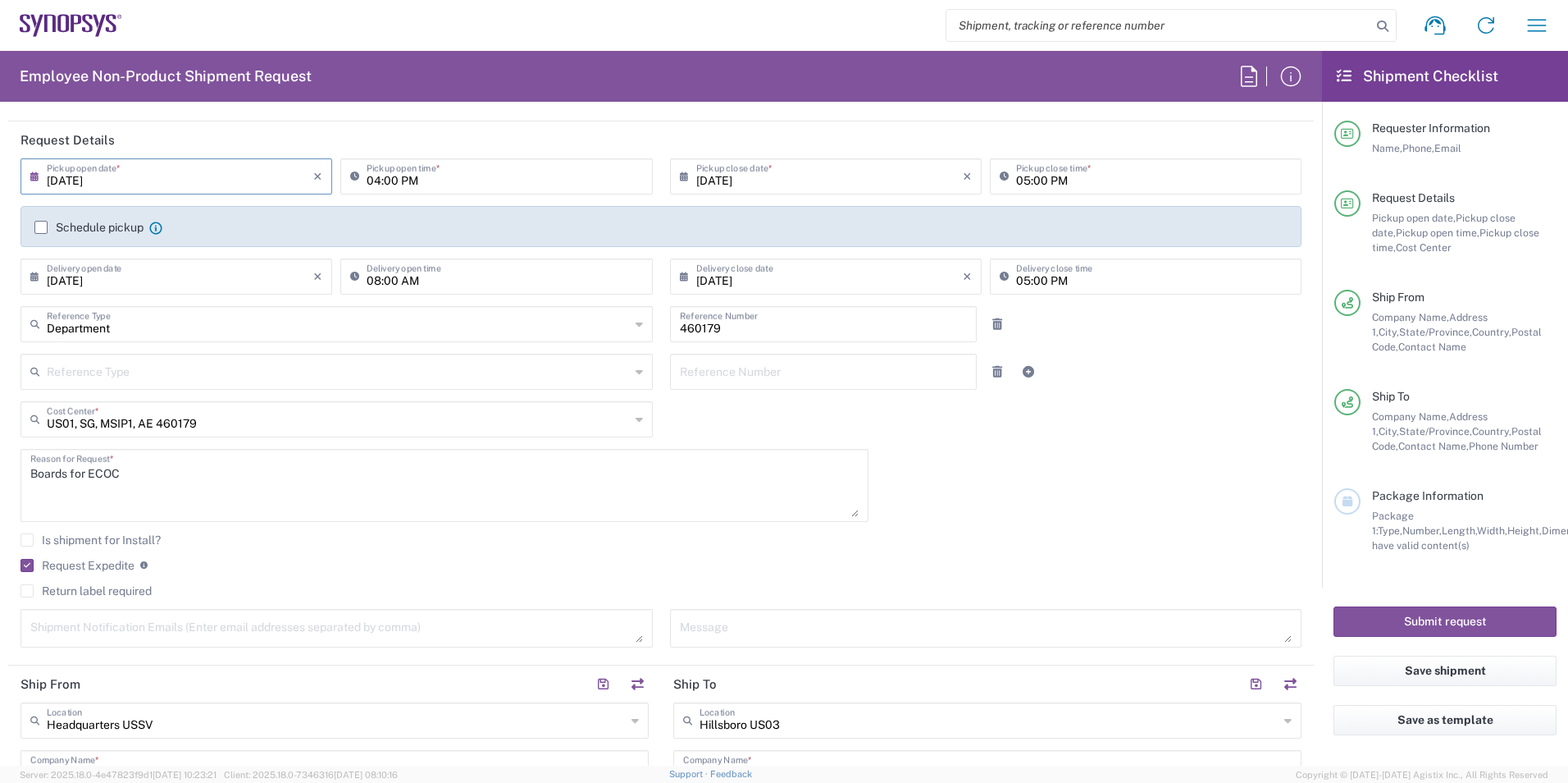
scroll to position [0, 0]
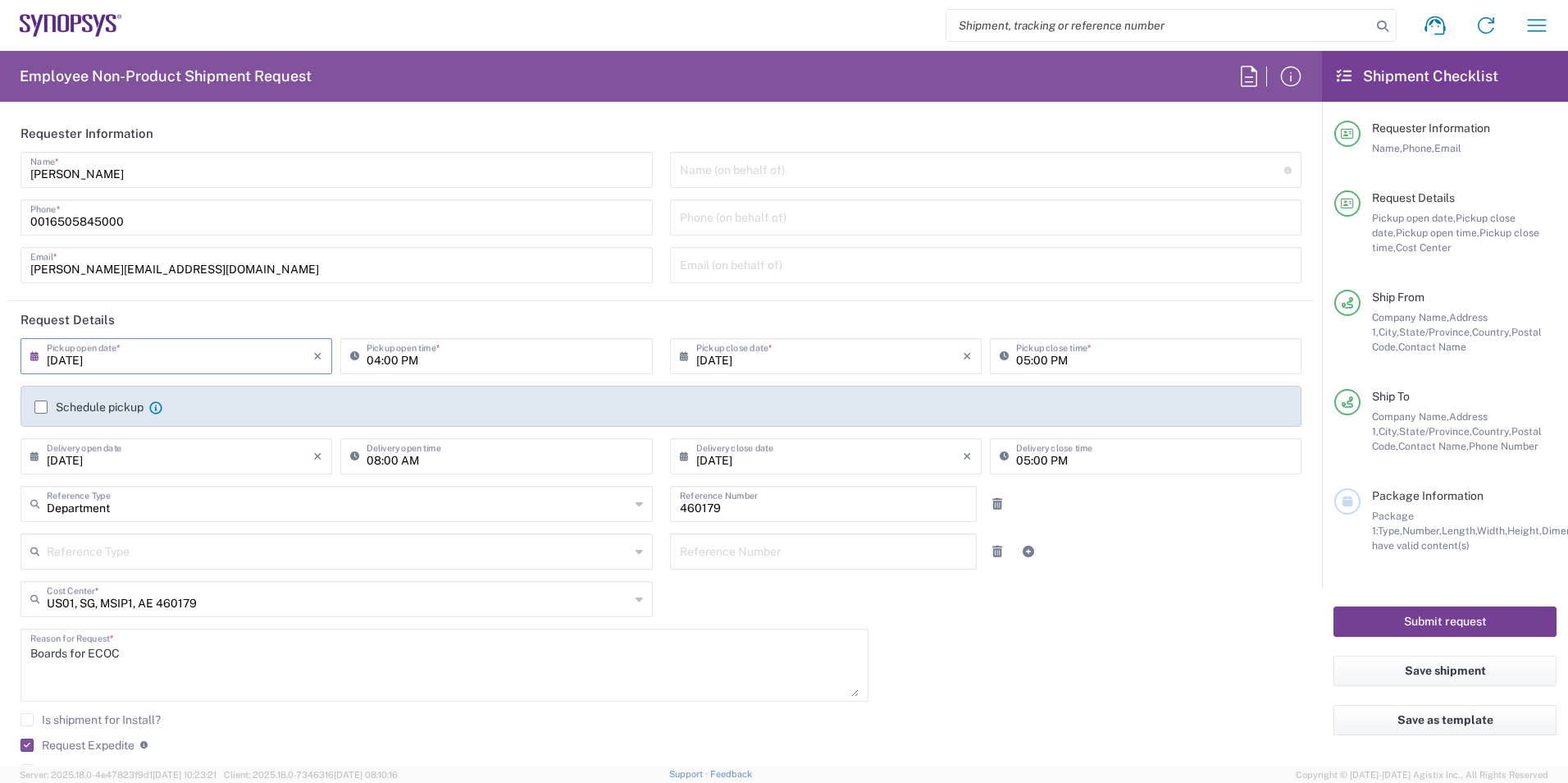
click at [1423, 613] on button "Submit request" at bounding box center [1444, 621] width 223 height 30
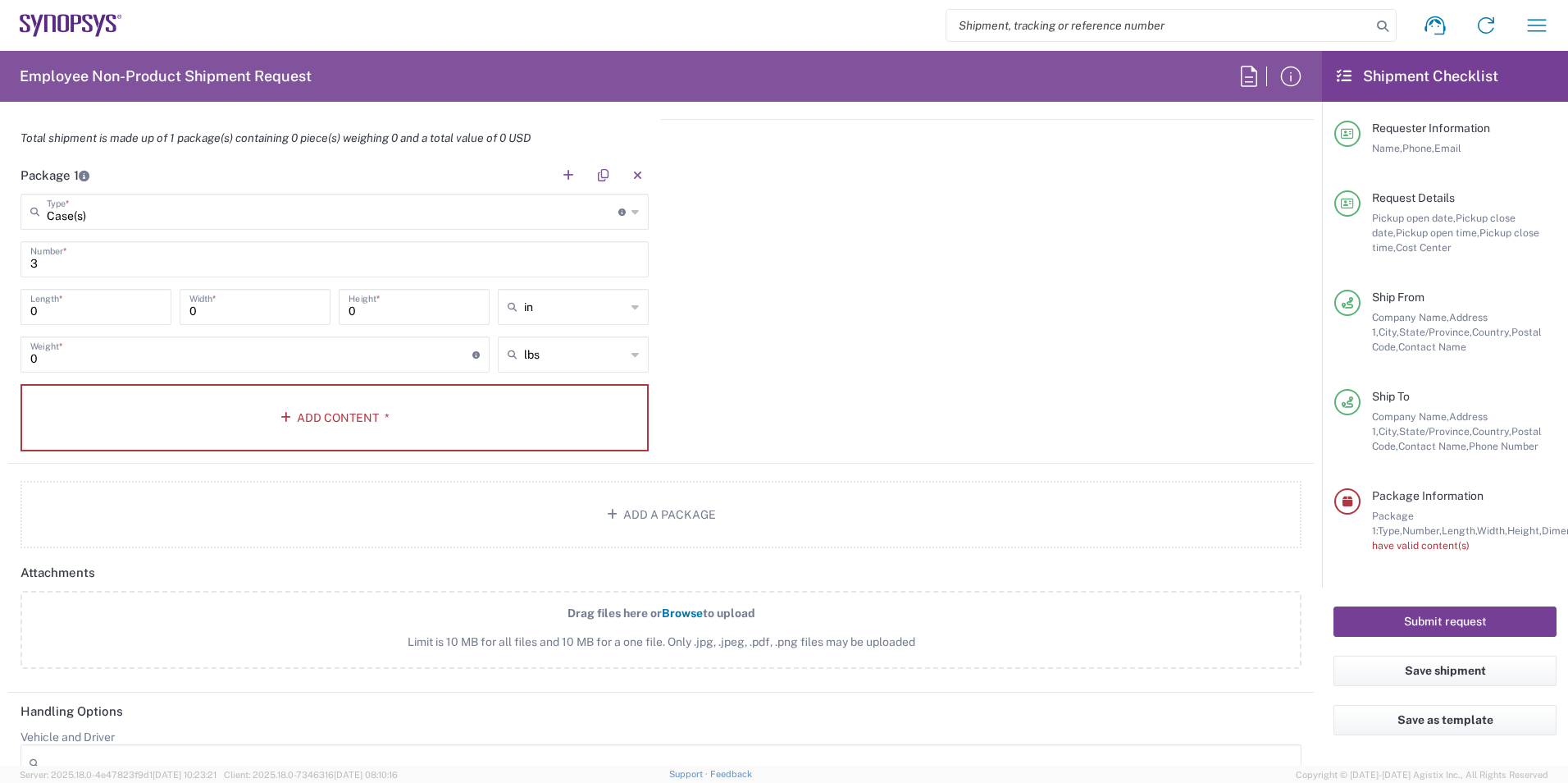
scroll to position [1329, 0]
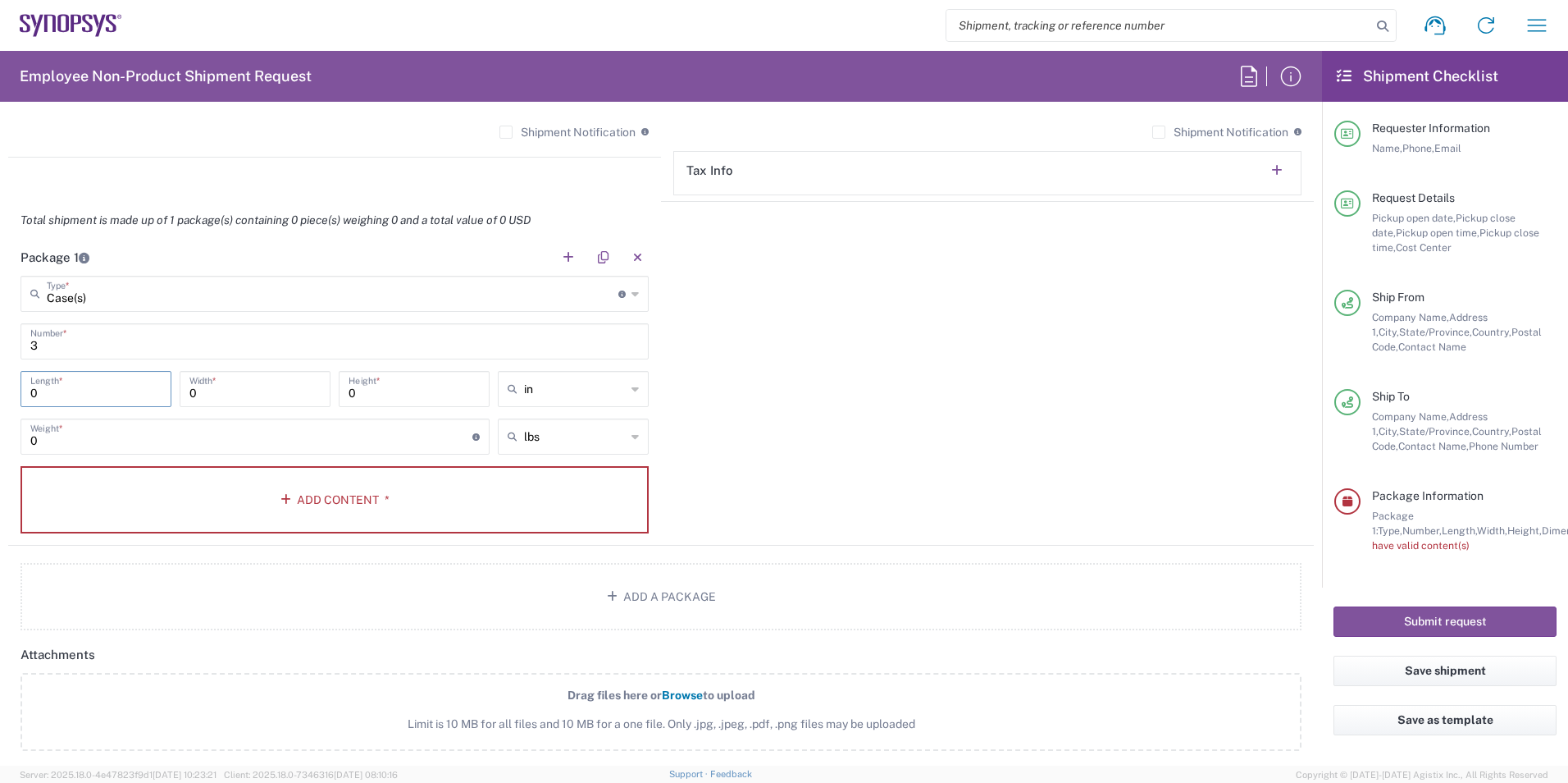
click at [126, 391] on input "0" at bounding box center [96, 387] width 132 height 29
click at [44, 386] on input "0" at bounding box center [96, 387] width 132 height 29
click at [48, 386] on input "0" at bounding box center [96, 387] width 132 height 29
type input "1"
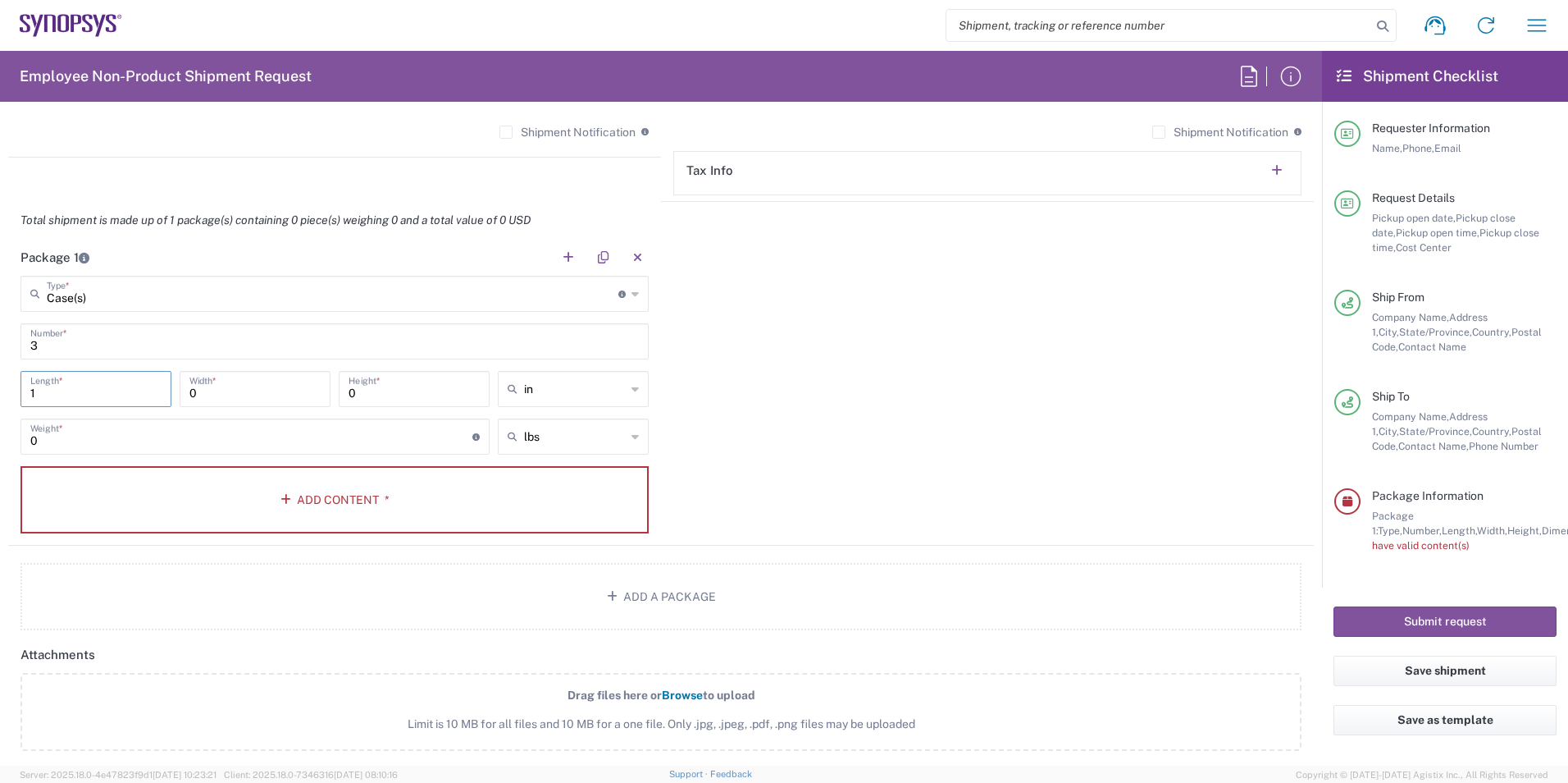
click at [219, 398] on input "0" at bounding box center [255, 387] width 132 height 29
click at [219, 399] on input "0" at bounding box center [255, 387] width 132 height 29
type input "1"
click at [349, 397] on input "0" at bounding box center [415, 387] width 132 height 29
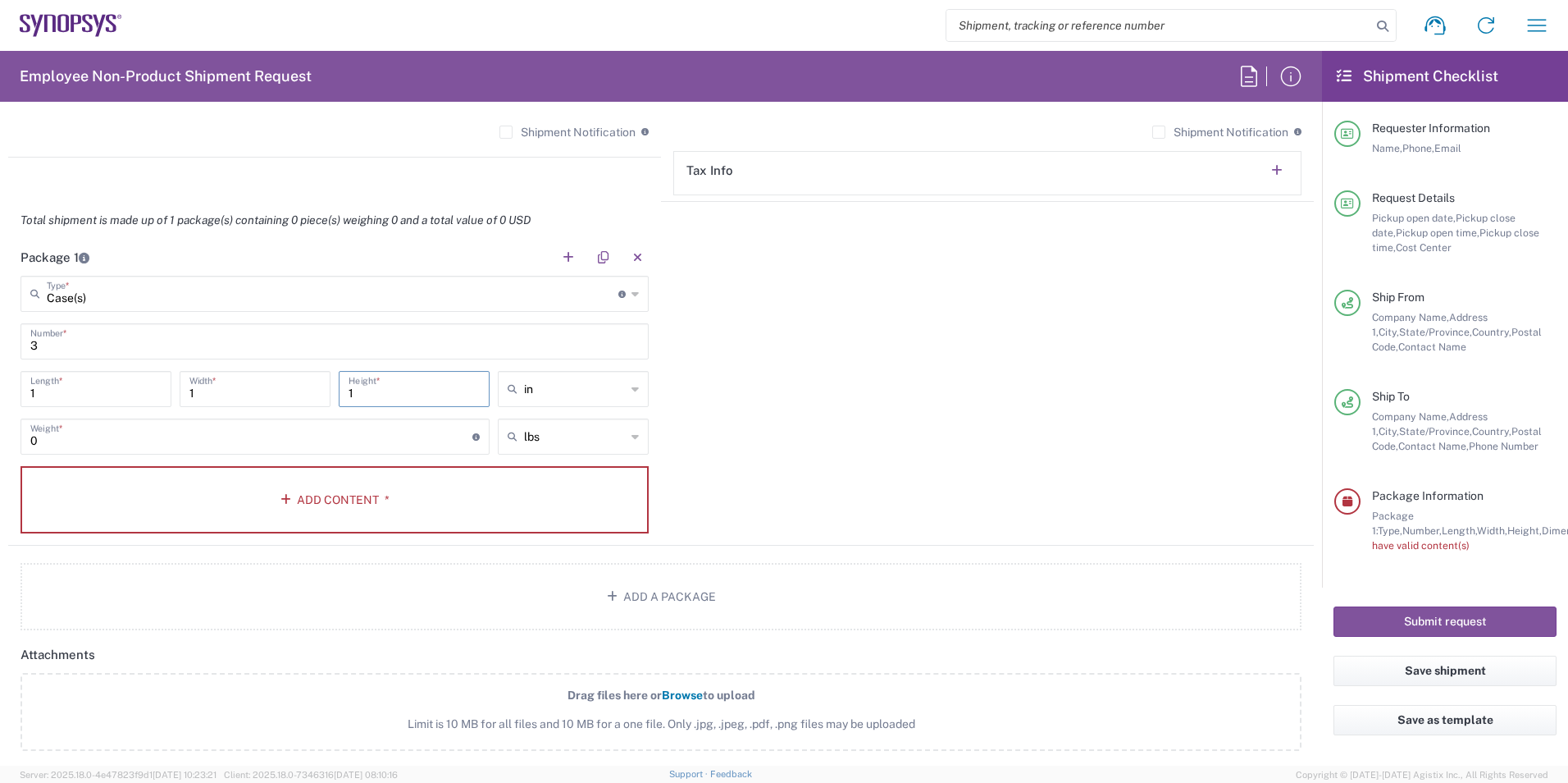
type input "1"
click at [307, 443] on input "0" at bounding box center [250, 435] width 442 height 29
click at [306, 443] on input "0" at bounding box center [250, 435] width 442 height 29
type input "1"
click at [1038, 483] on div "Package 1 Case(s) Type * Material used to package goods Bale(s) Basket(s) Bolt(…" at bounding box center [660, 392] width 1305 height 307
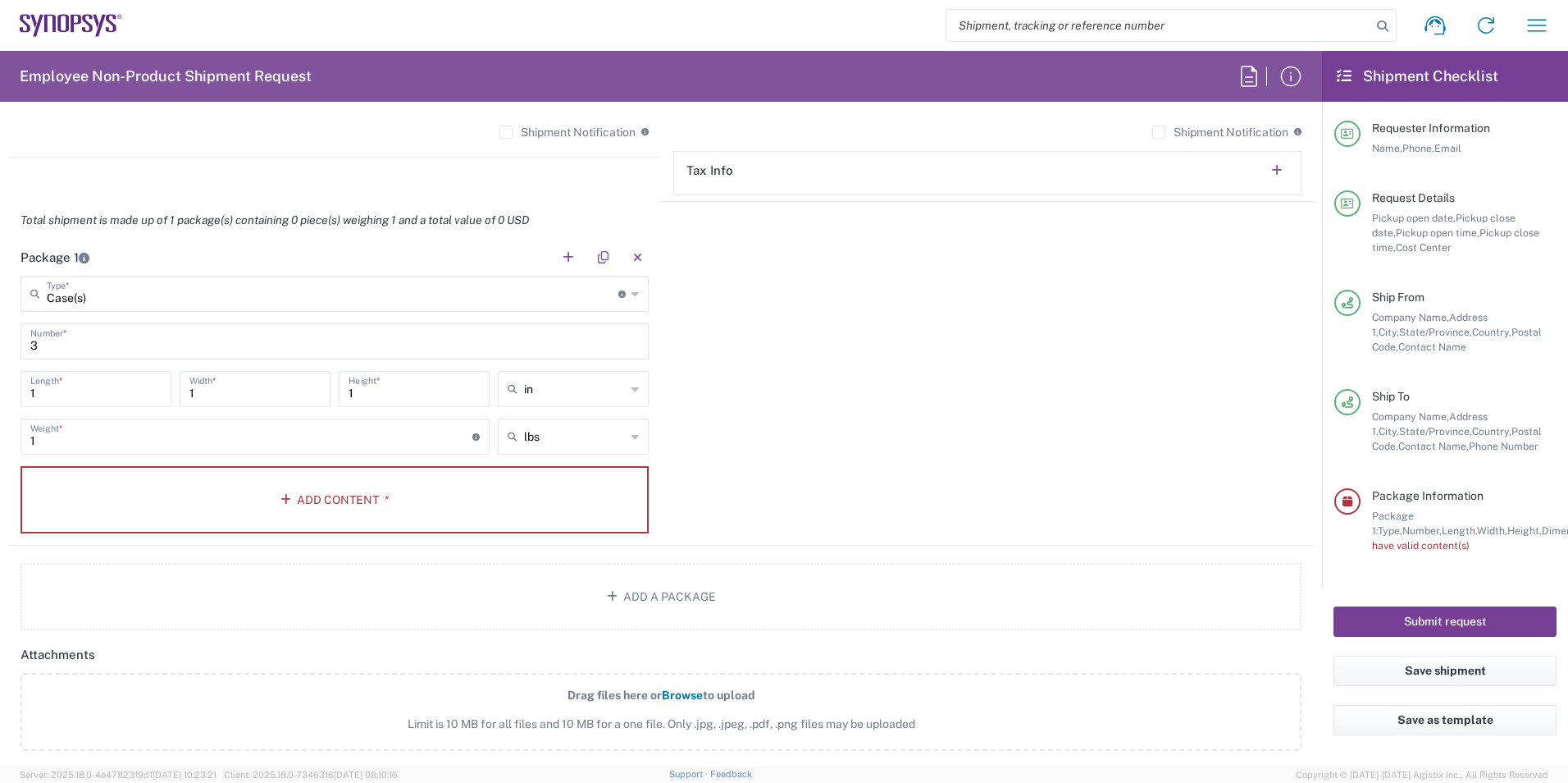
click at [1450, 616] on button "Submit request" at bounding box center [1444, 621] width 223 height 30
click at [259, 486] on button "Add Content *" at bounding box center [335, 499] width 628 height 67
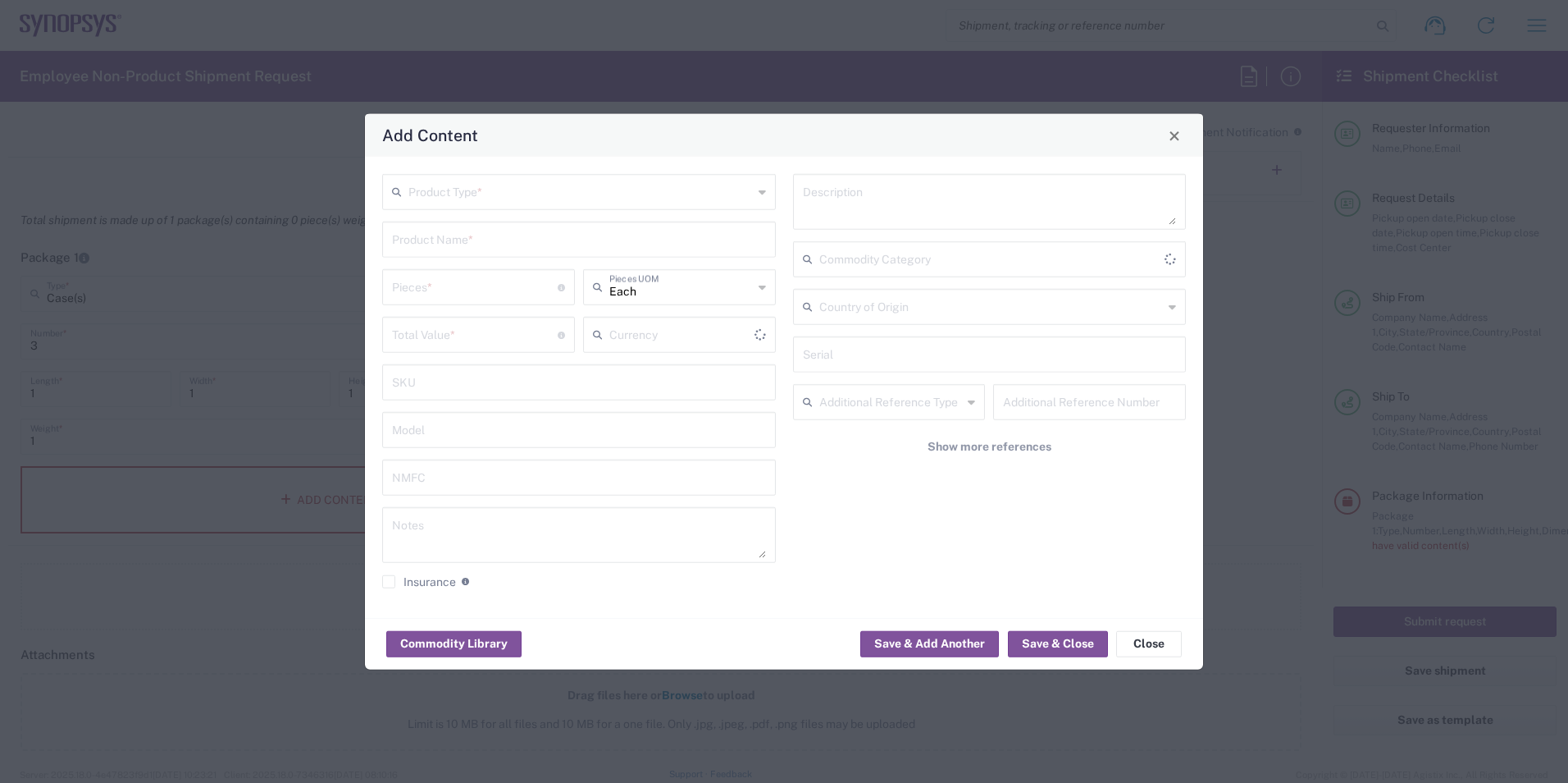
type input "US Dollar"
click at [478, 187] on input "text" at bounding box center [580, 191] width 344 height 29
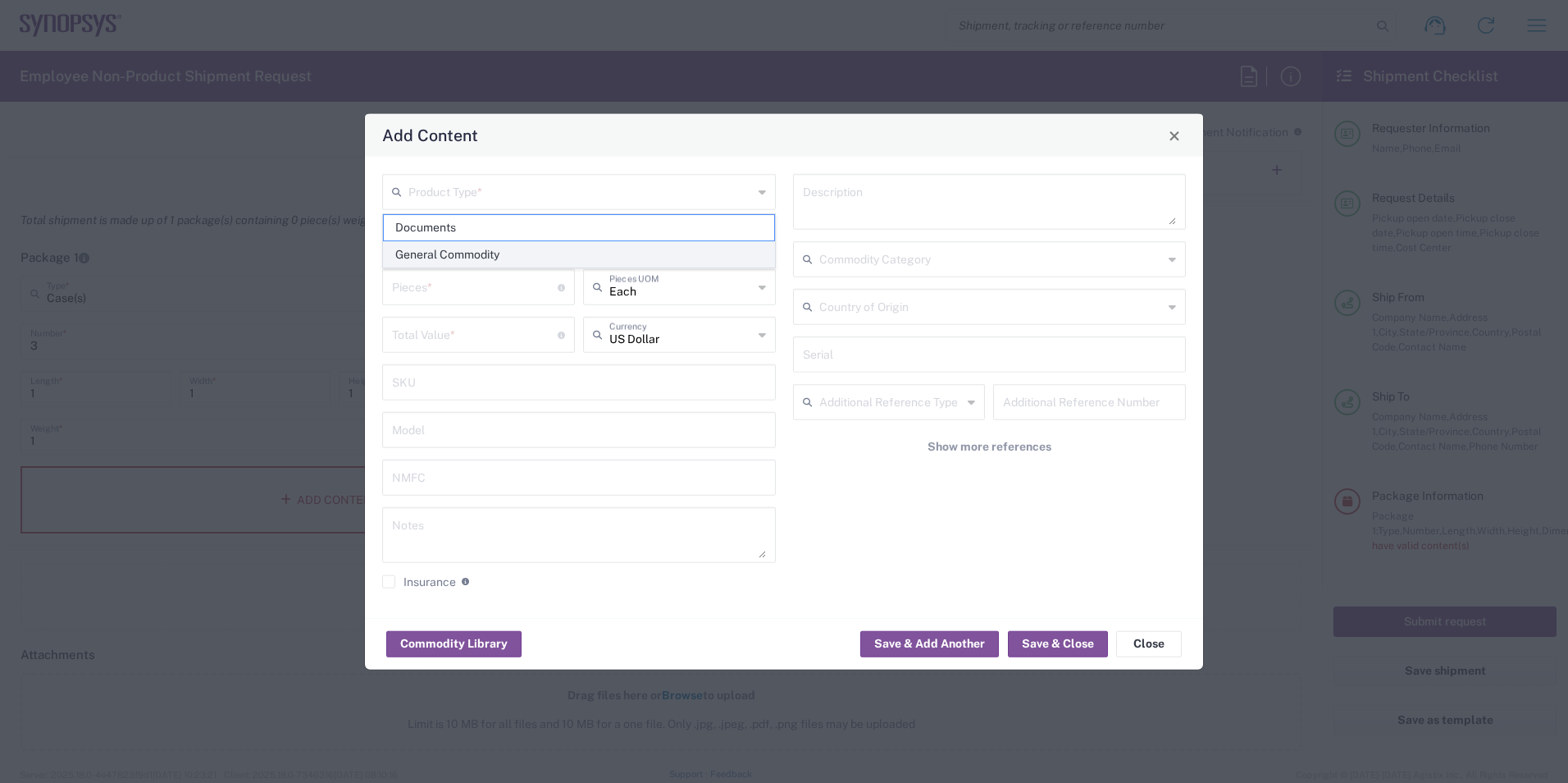
click at [627, 259] on span "General Commodity" at bounding box center [579, 254] width 391 height 25
type input "General Commodity"
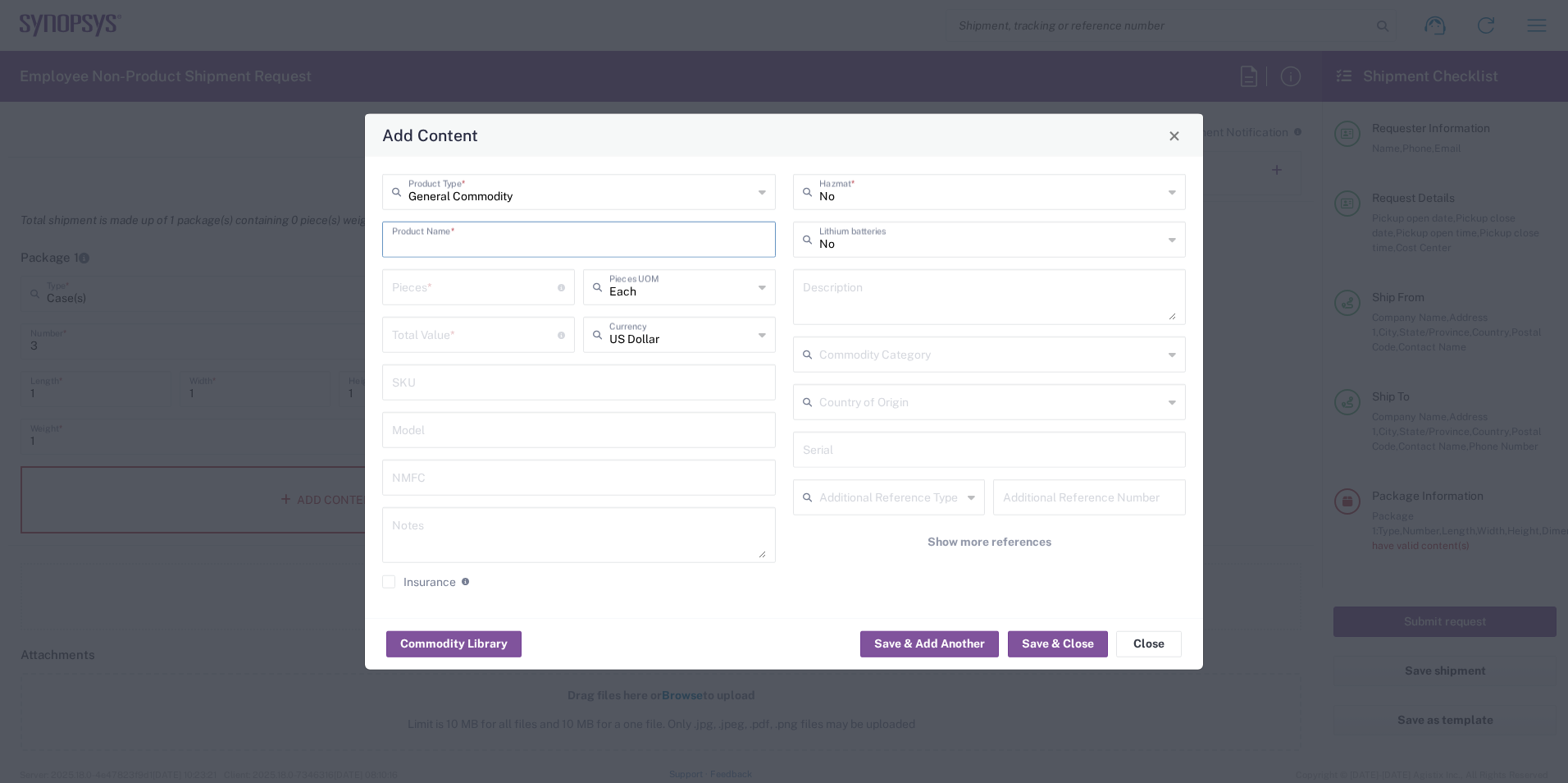
click at [509, 238] on input "text" at bounding box center [578, 238] width 374 height 29
type input "E224G EVBs"
click at [500, 284] on input "number" at bounding box center [474, 285] width 165 height 29
type input "3"
click at [487, 336] on input "number" at bounding box center [474, 333] width 165 height 29
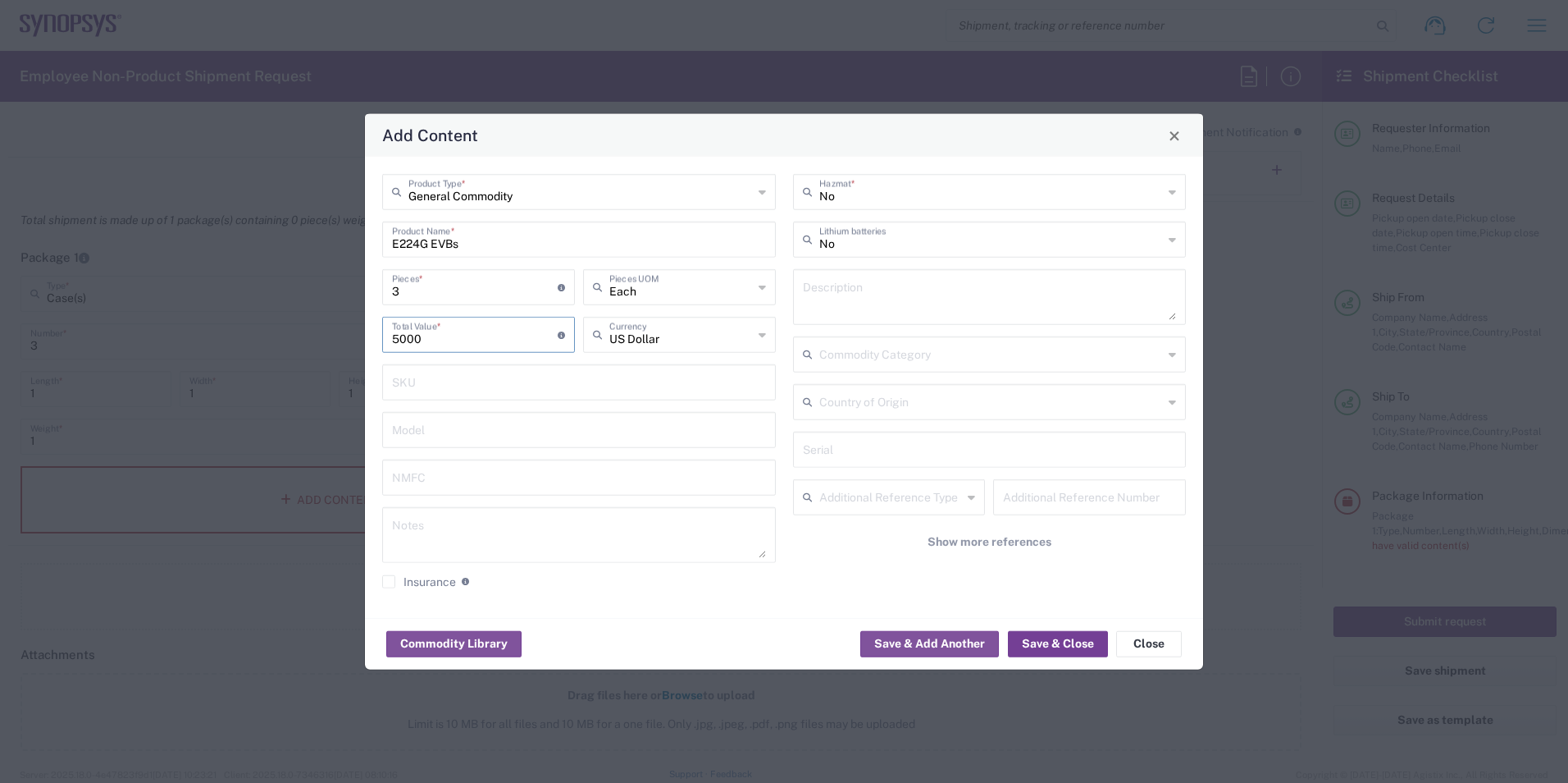
type input "5000"
click at [1071, 645] on button "Save & Close" at bounding box center [1058, 643] width 100 height 26
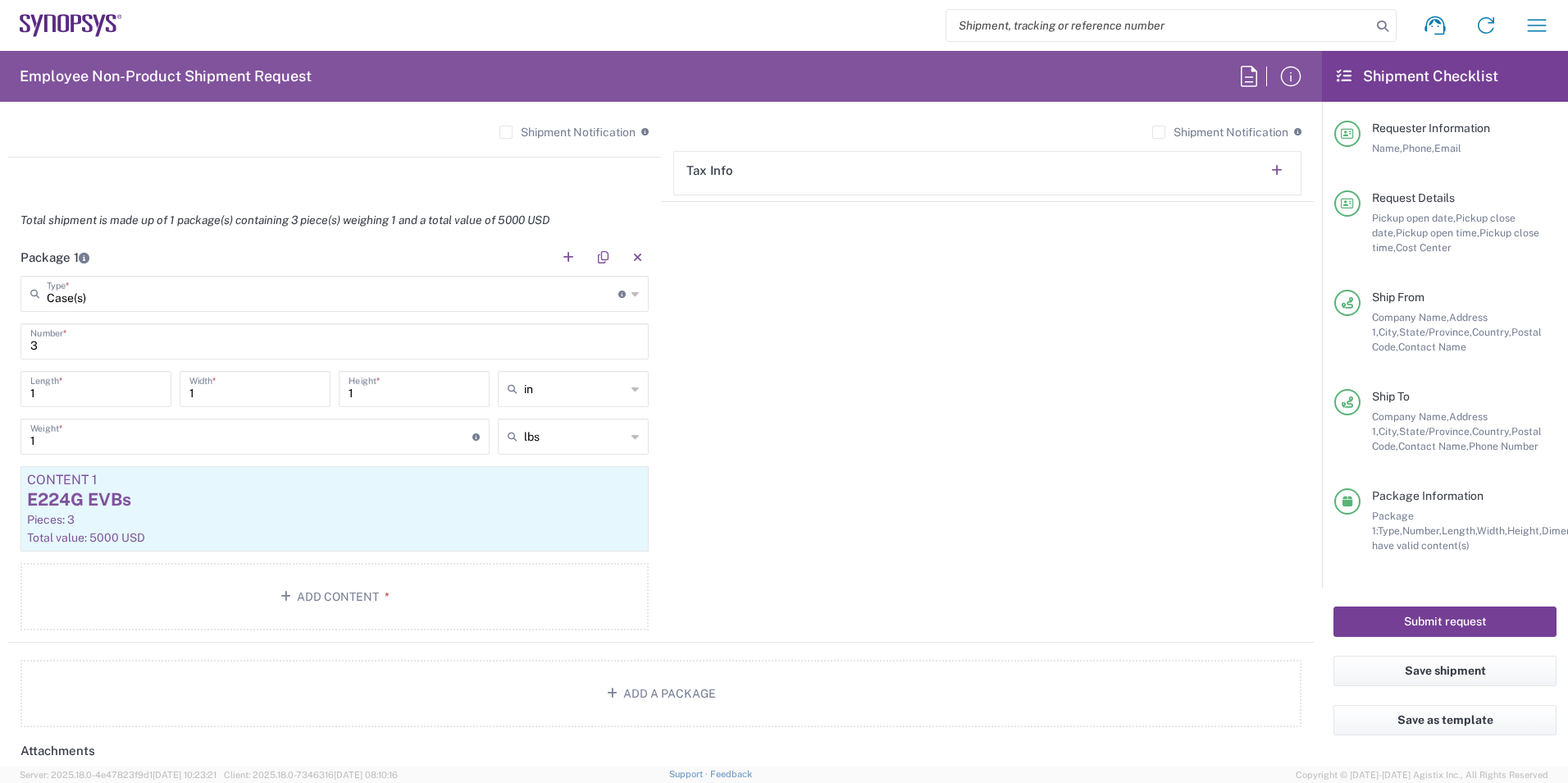
click at [1439, 624] on button "Submit request" at bounding box center [1444, 621] width 223 height 30
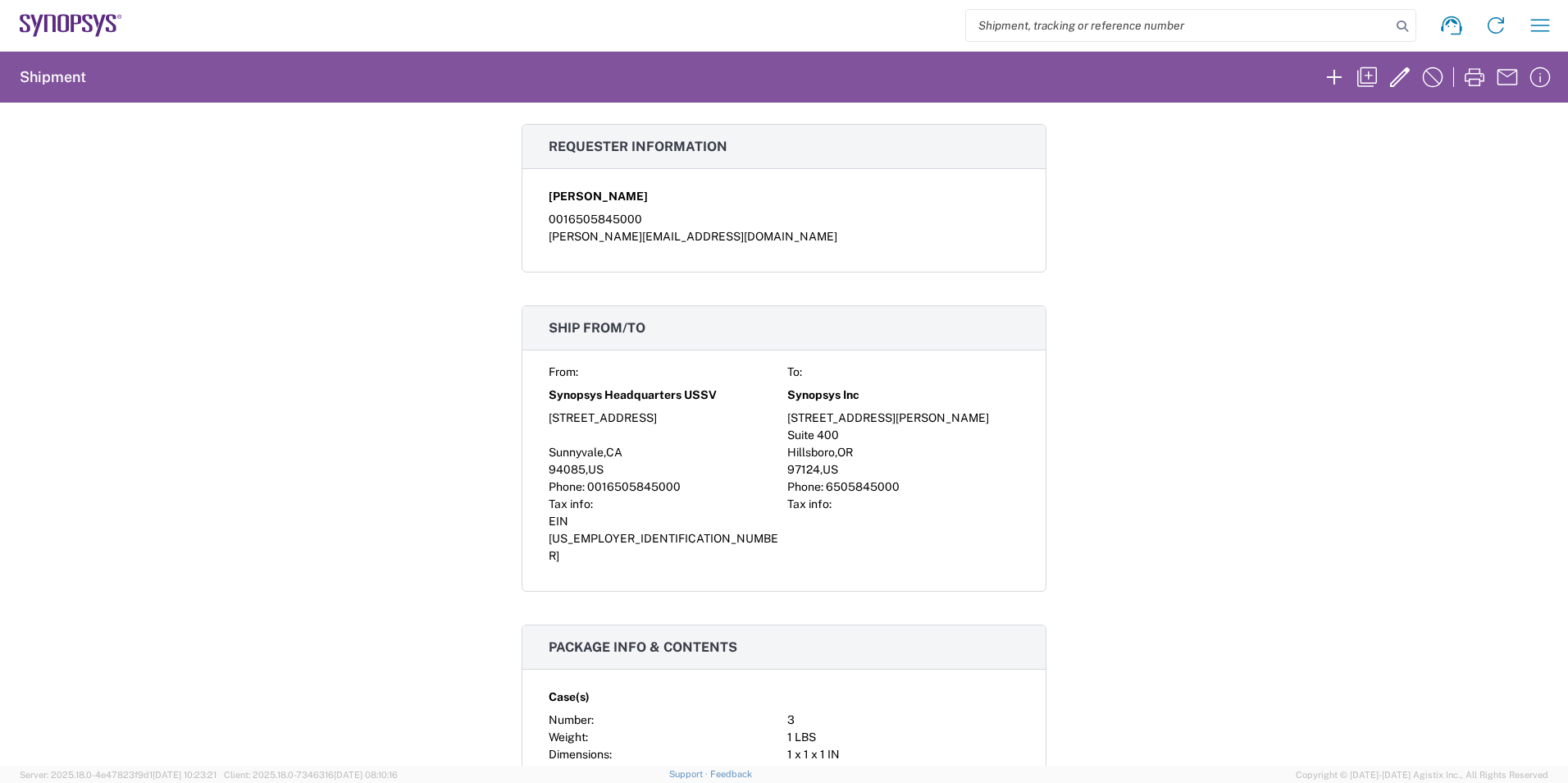
scroll to position [410, 0]
